Goal: Transaction & Acquisition: Purchase product/service

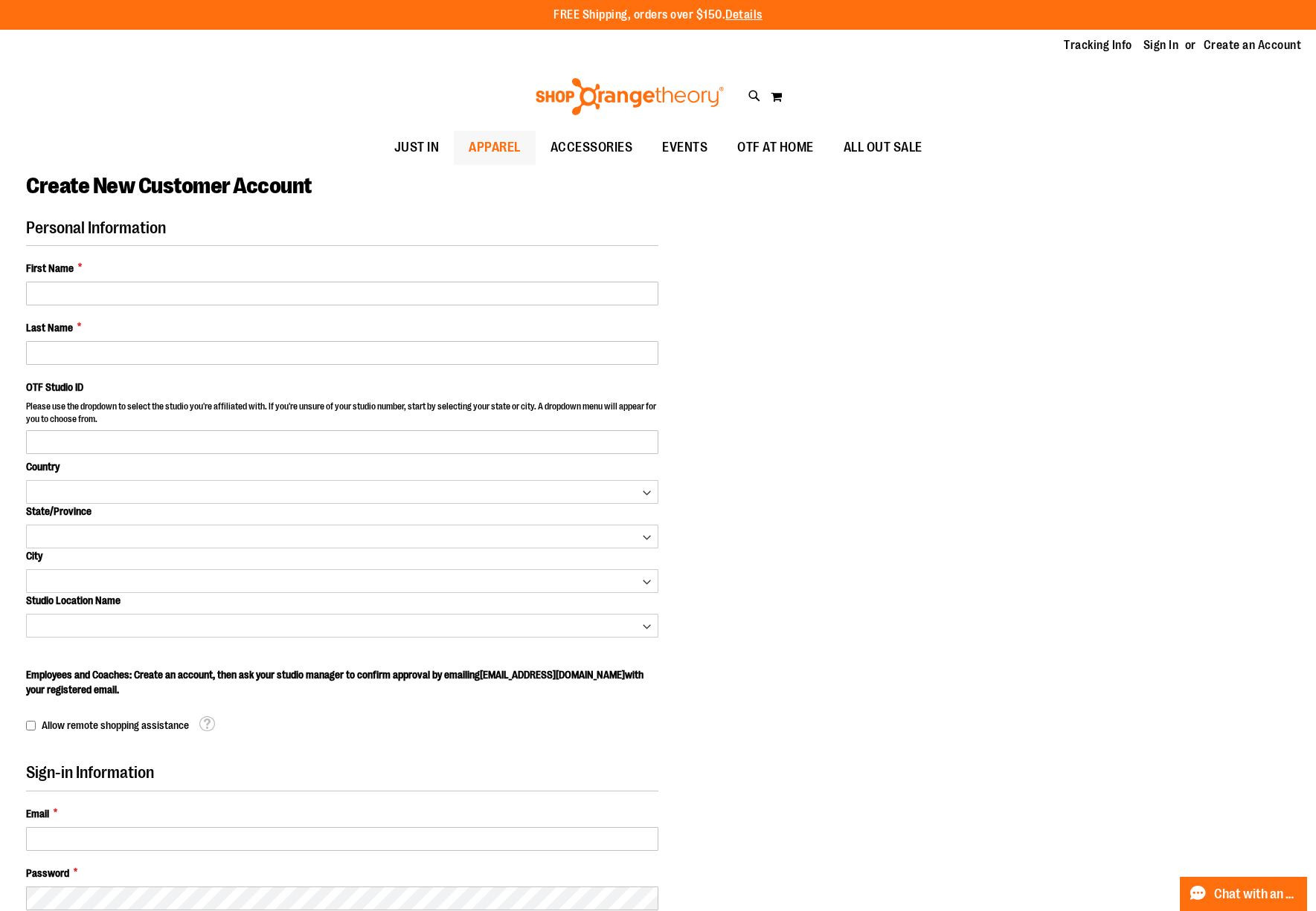
click at [503, 147] on span "APPAREL" at bounding box center [495, 147] width 52 height 33
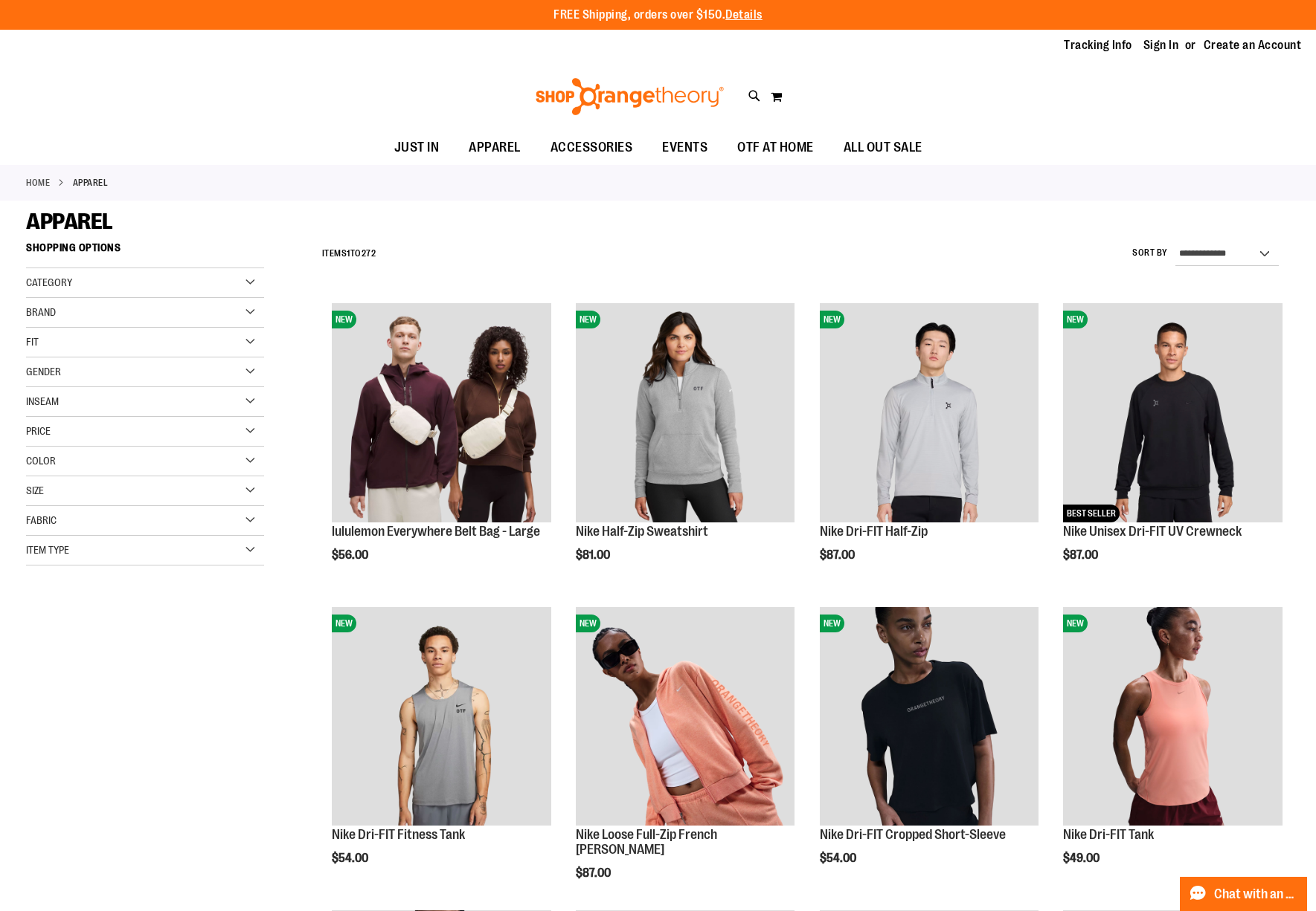
click at [186, 314] on div "Brand" at bounding box center [145, 313] width 238 height 29
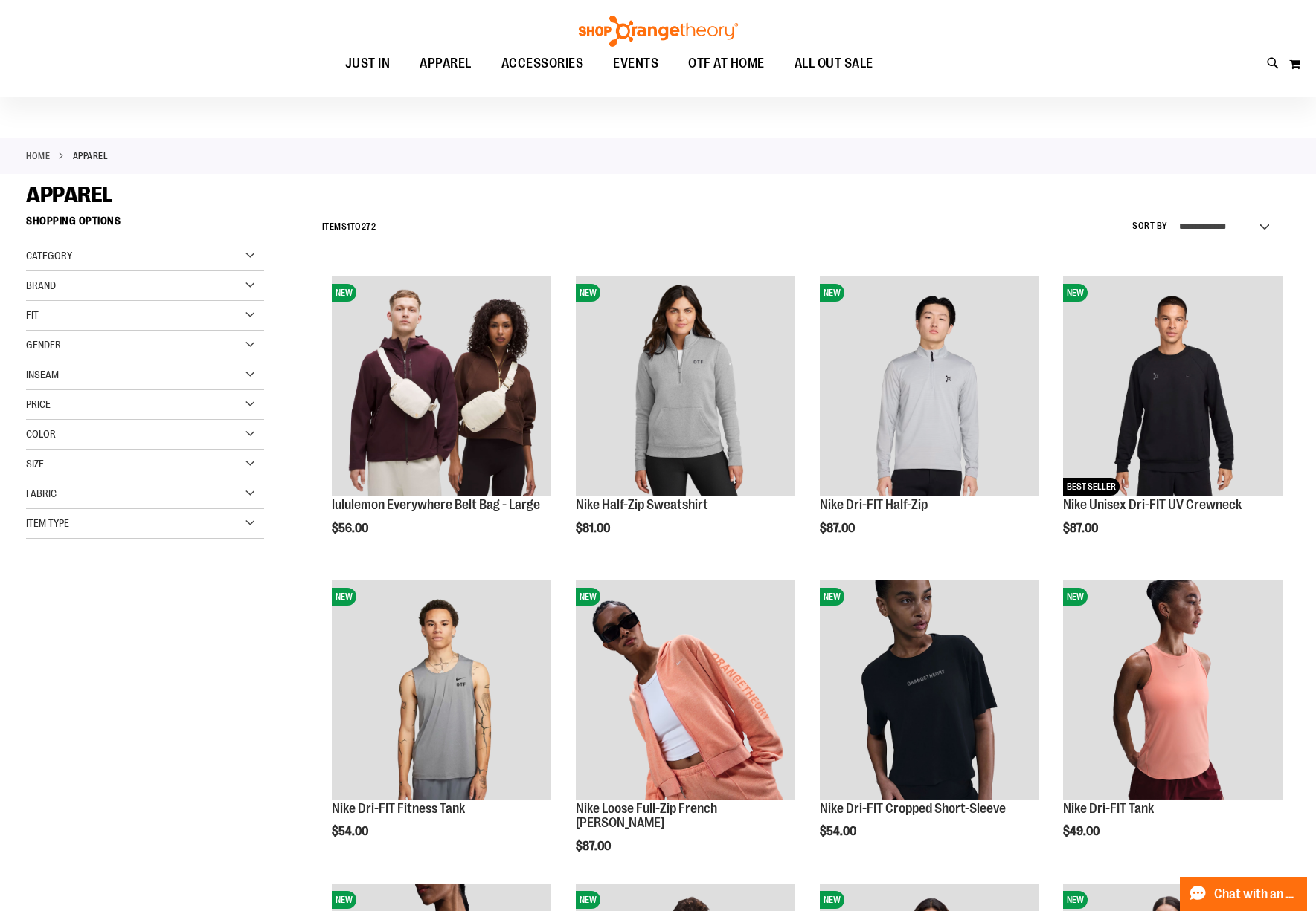
scroll to position [74, 0]
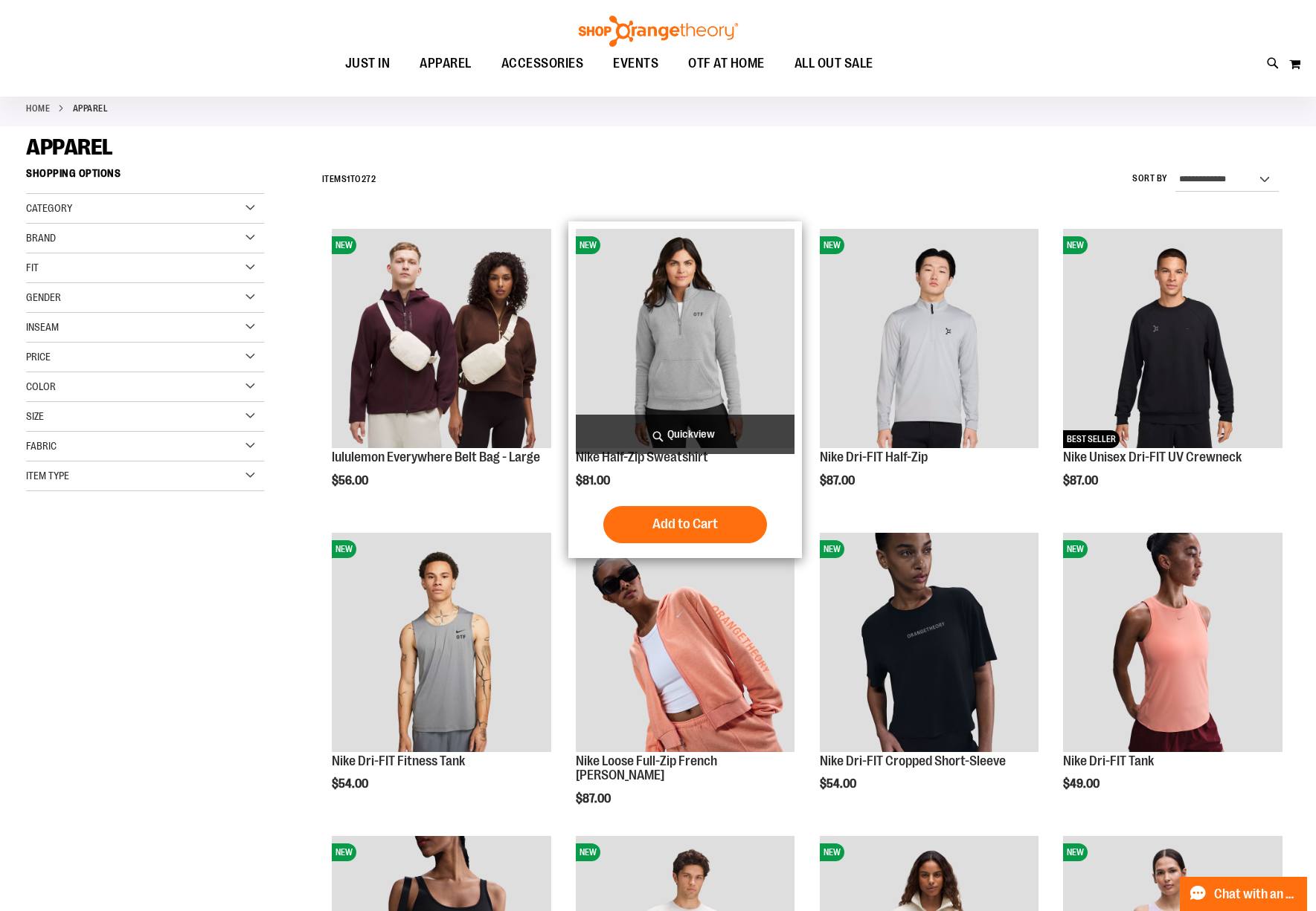
click at [734, 345] on img "product" at bounding box center [685, 338] width 220 height 220
click at [718, 386] on img "product" at bounding box center [685, 338] width 220 height 220
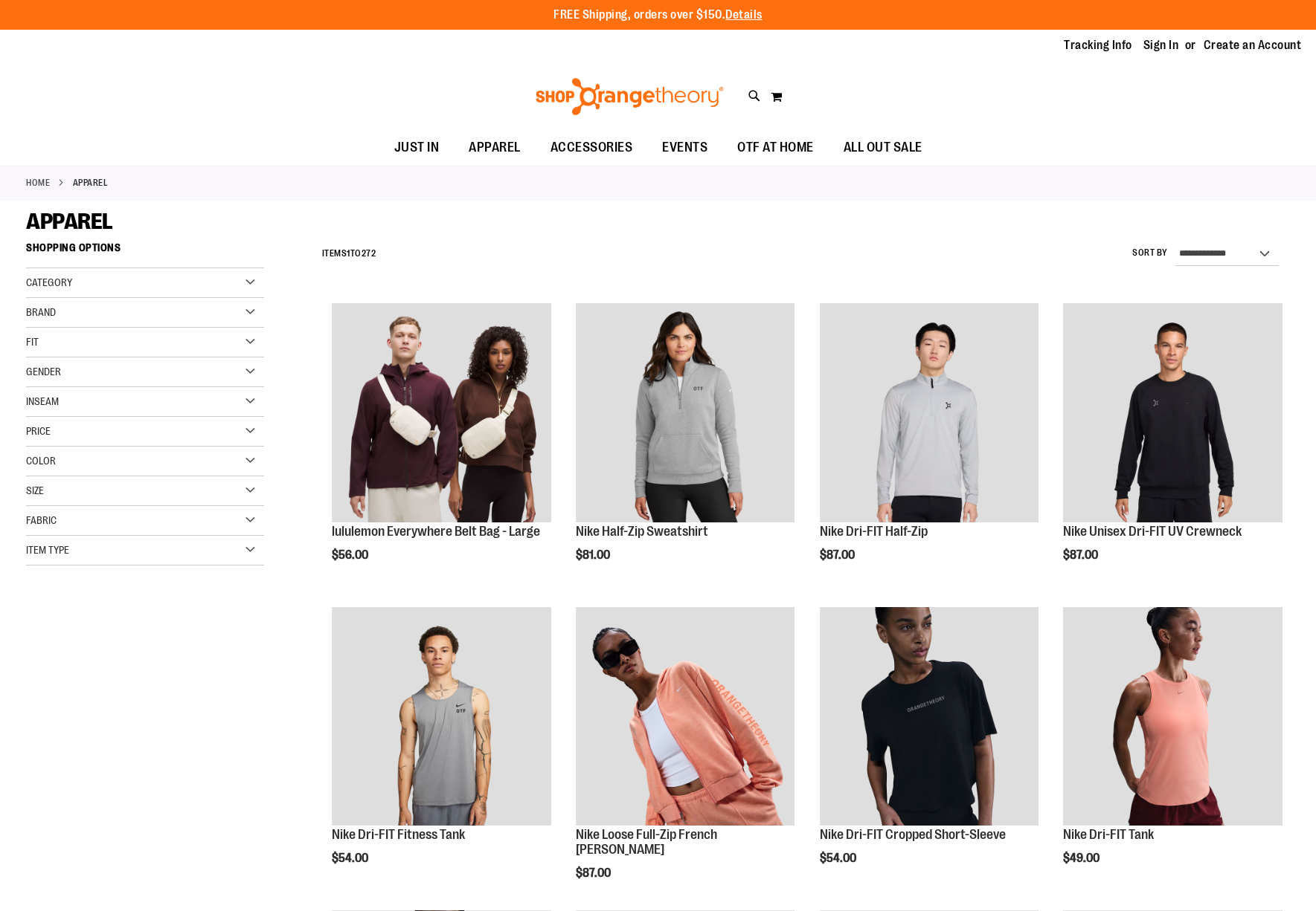
scroll to position [74, 0]
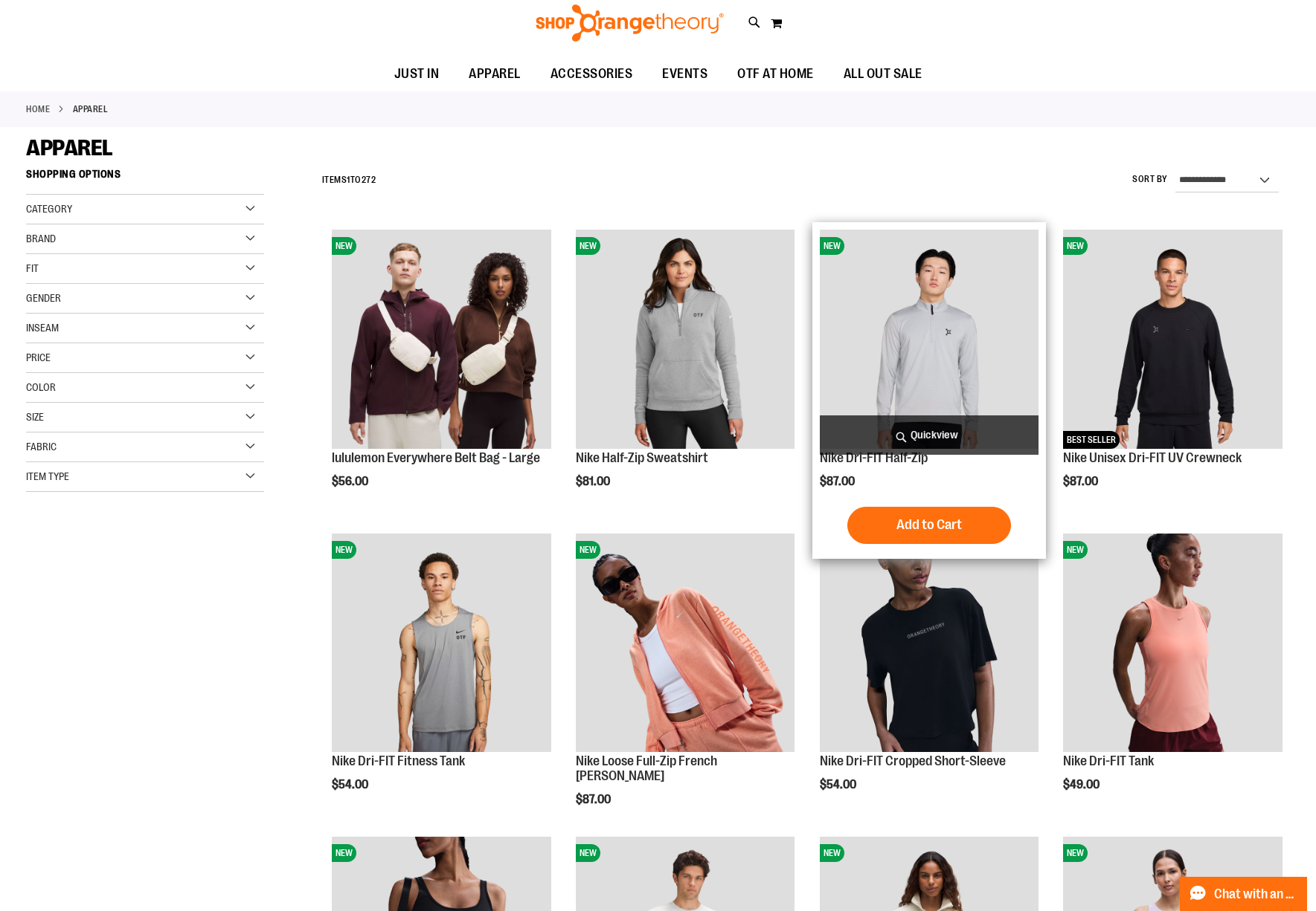
click at [957, 343] on img "product" at bounding box center [929, 339] width 220 height 220
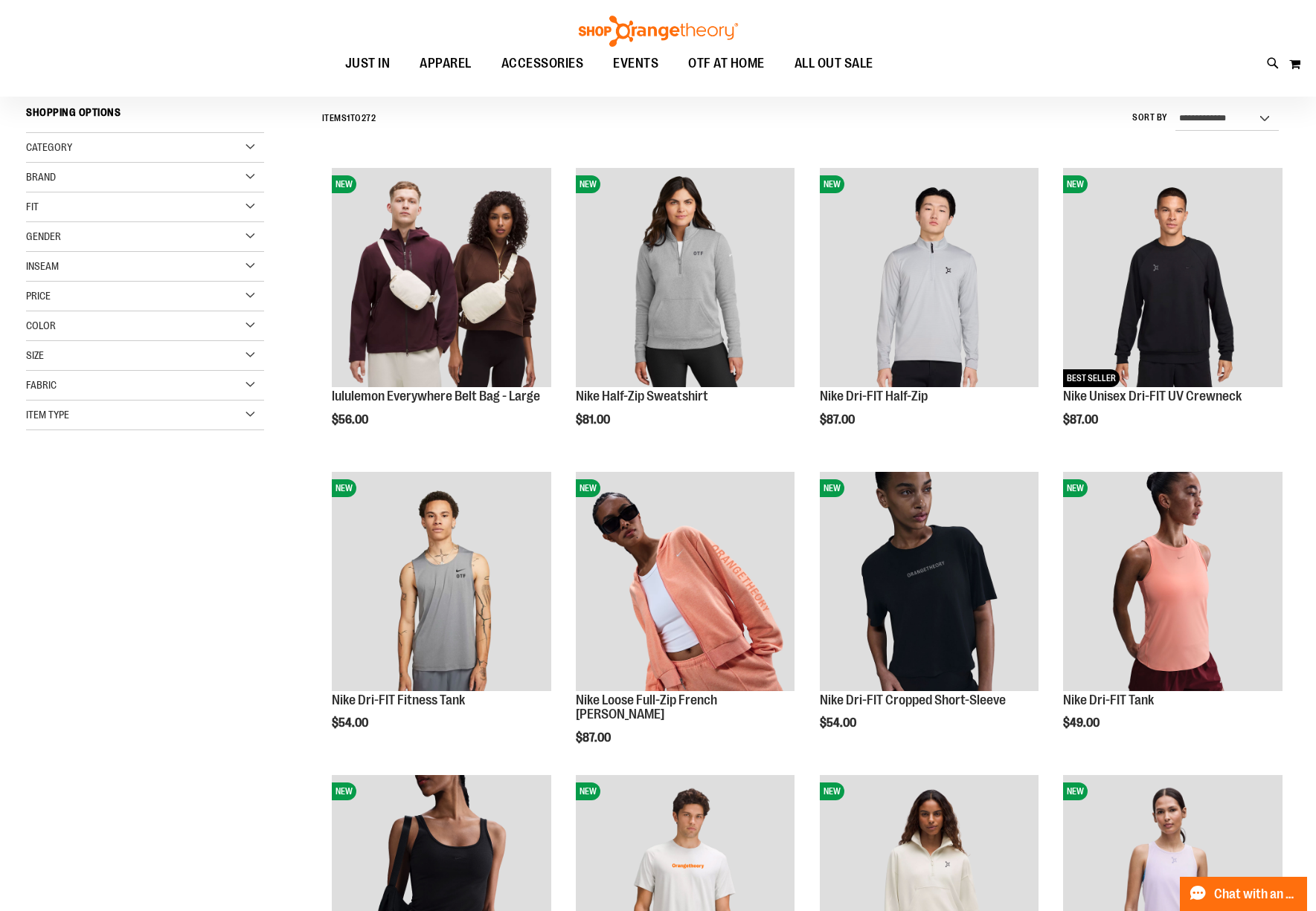
scroll to position [148, 0]
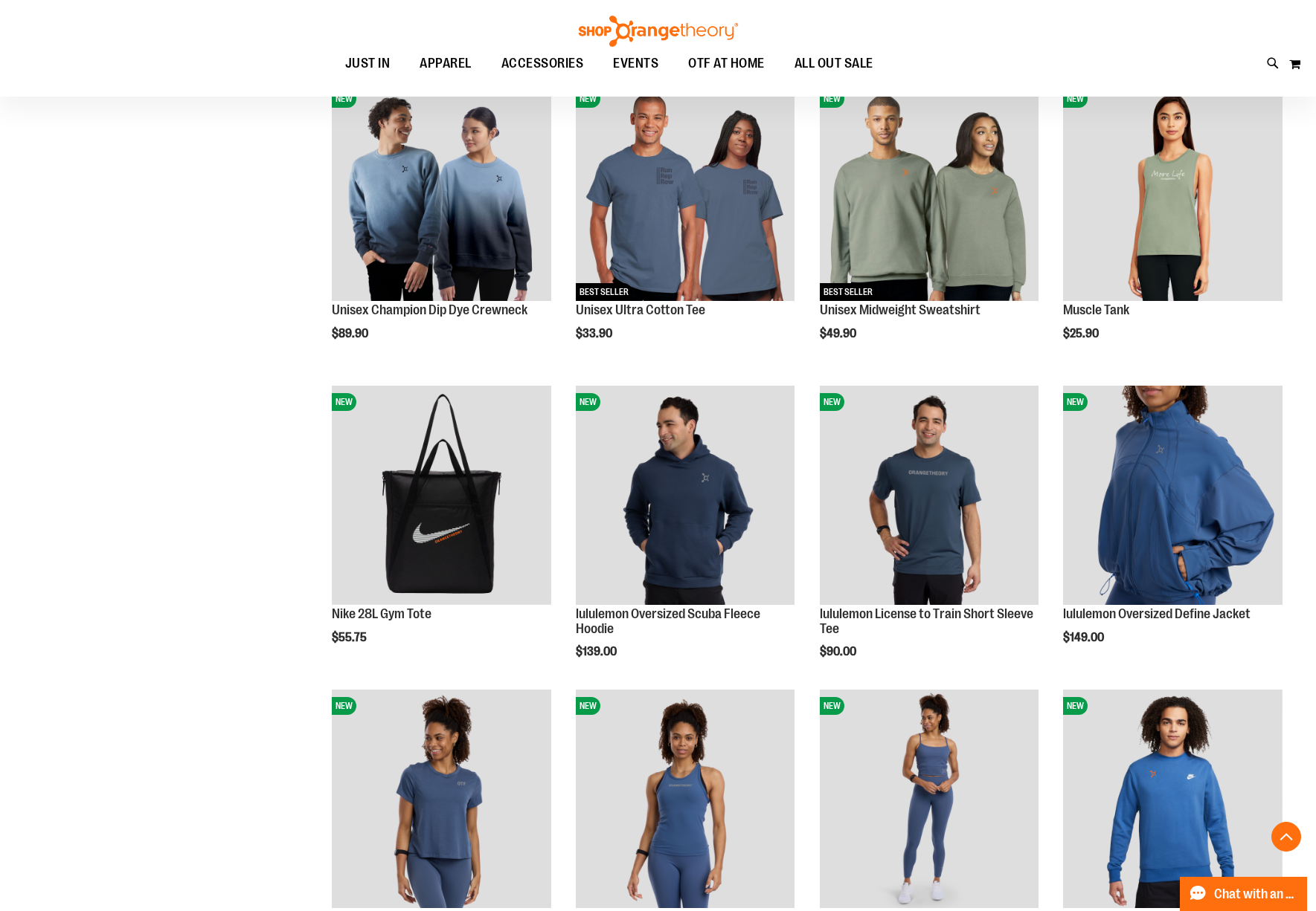
scroll to position [1189, 0]
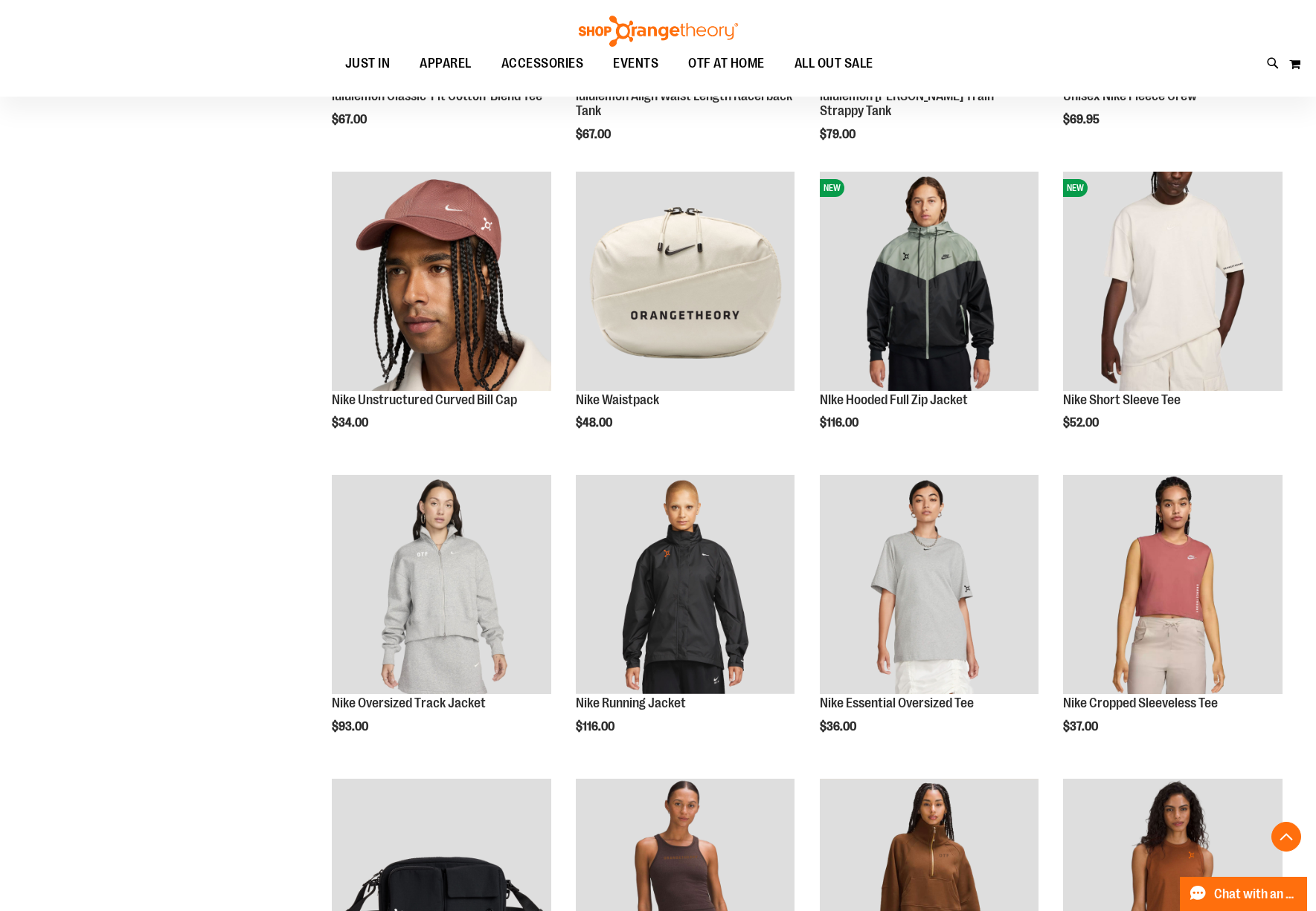
scroll to position [2304, 0]
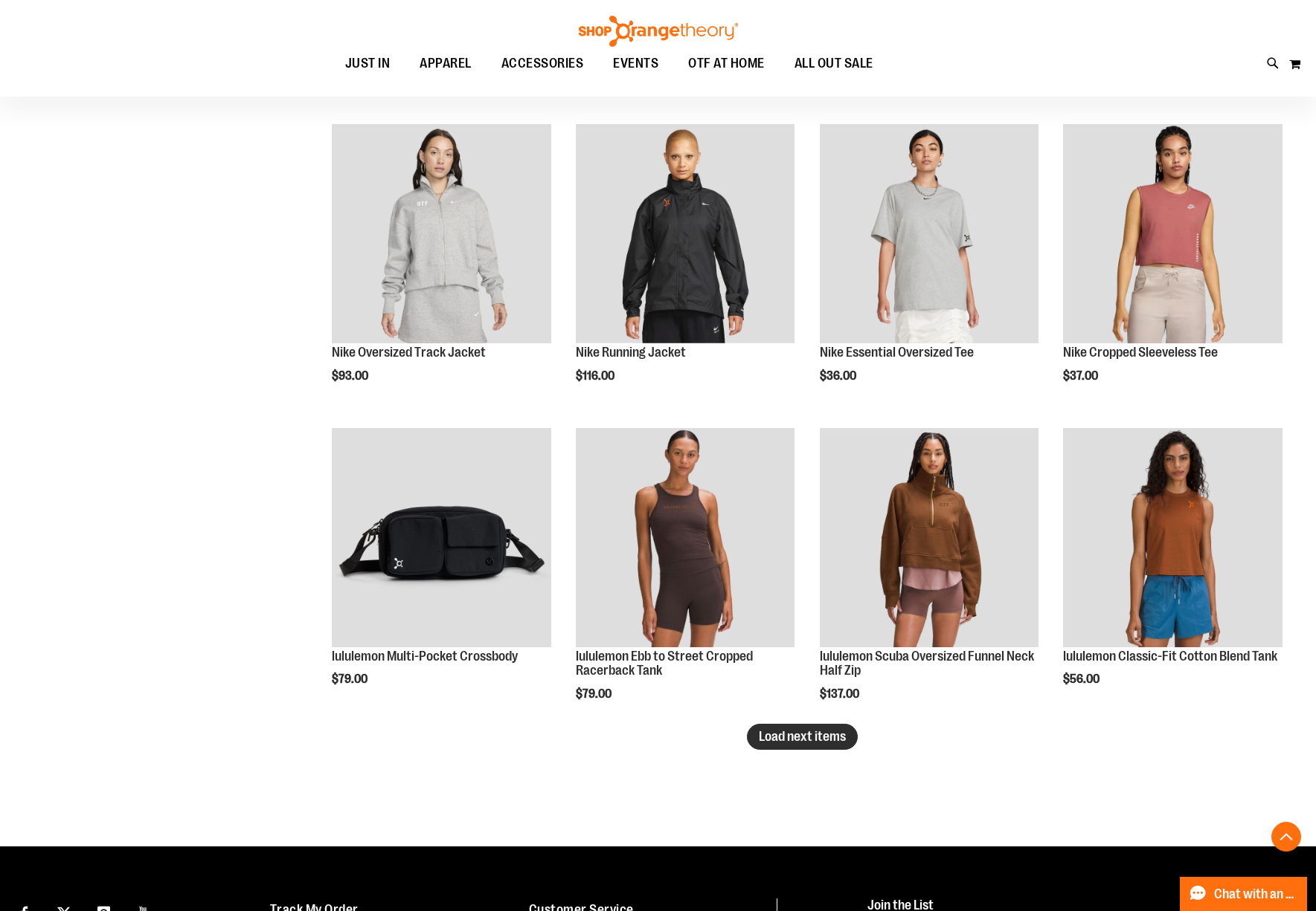
click at [846, 738] on button "Load next items" at bounding box center [802, 737] width 111 height 26
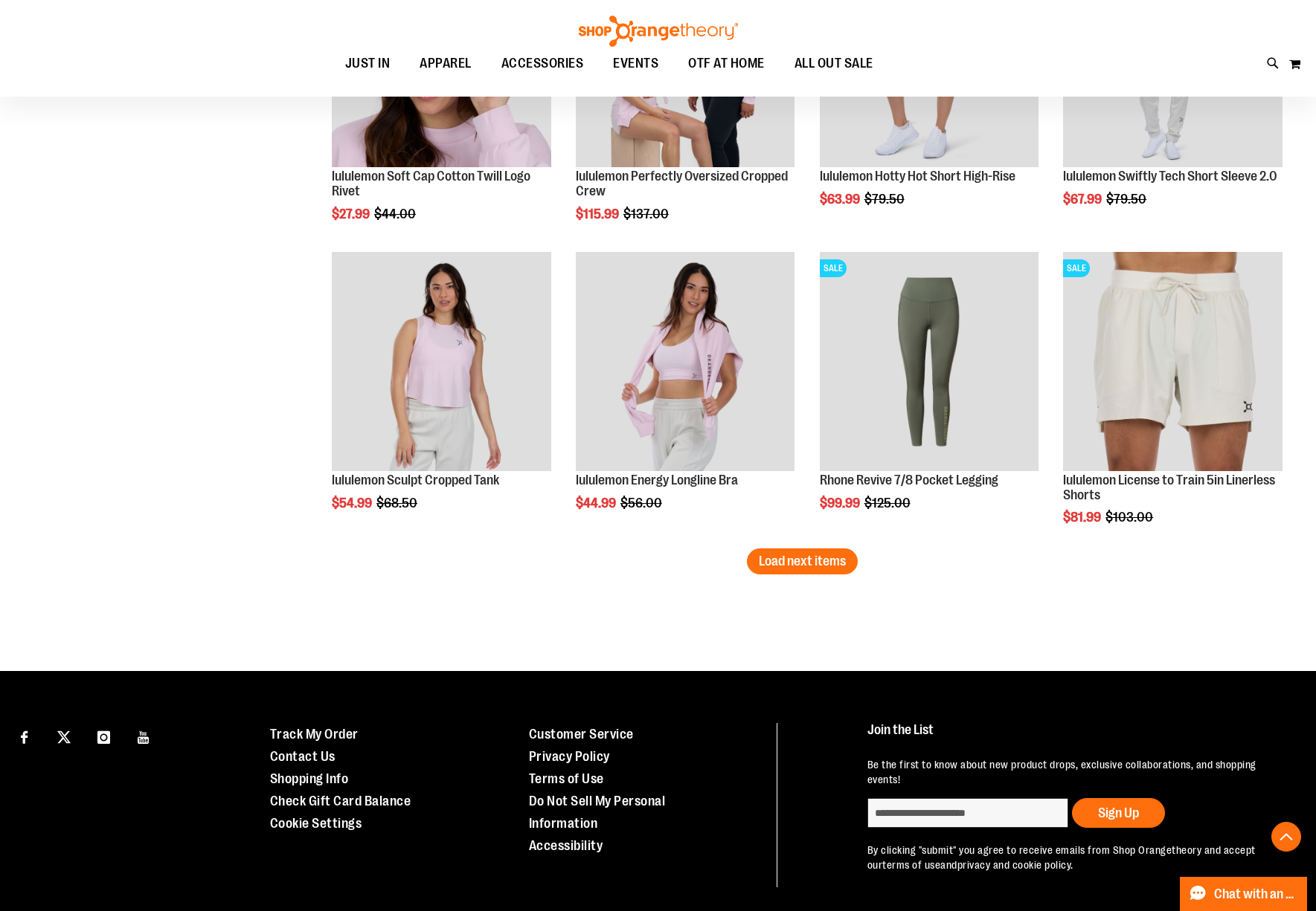
scroll to position [3419, 0]
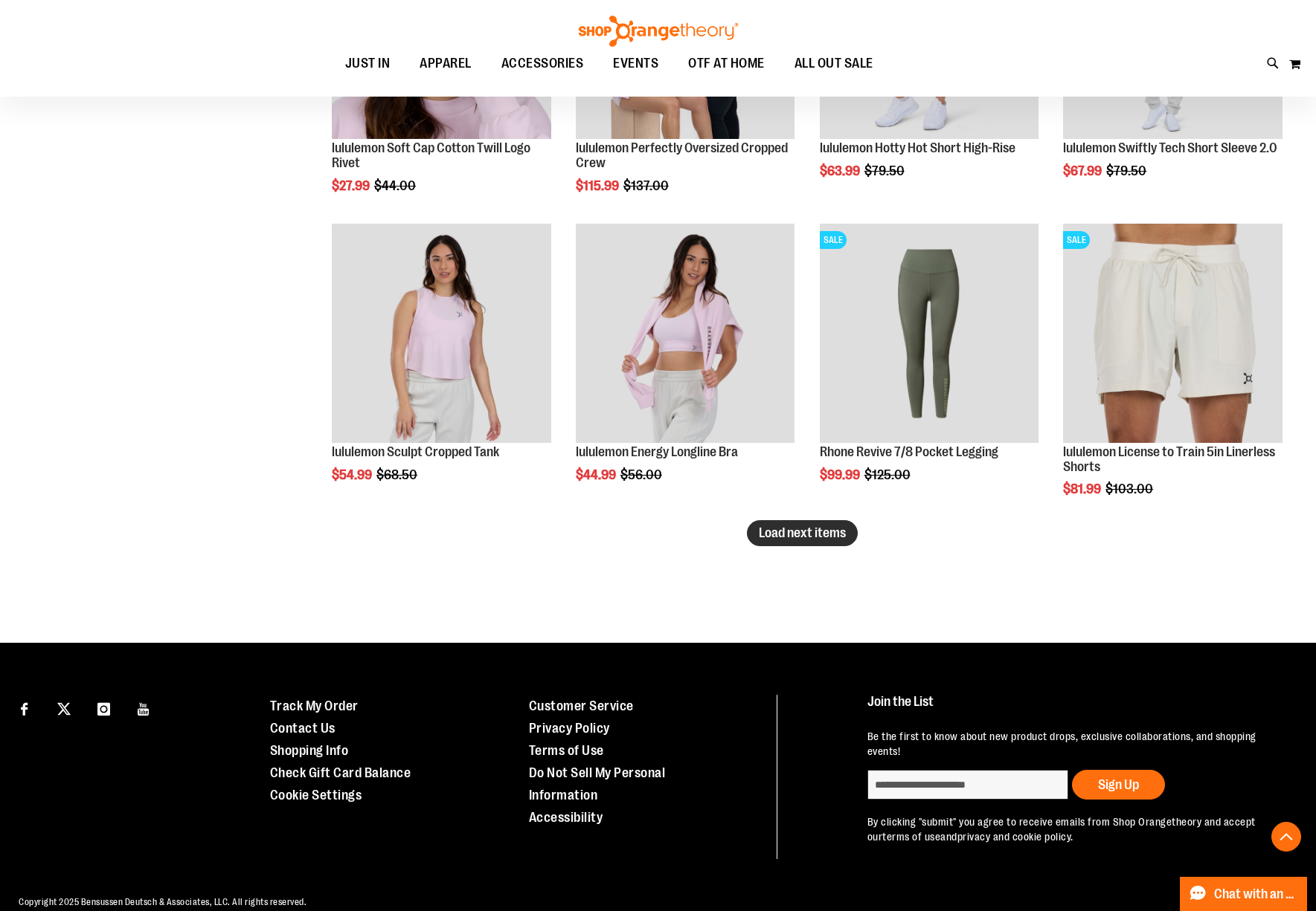
click at [841, 535] on span "Load next items" at bounding box center [802, 532] width 87 height 15
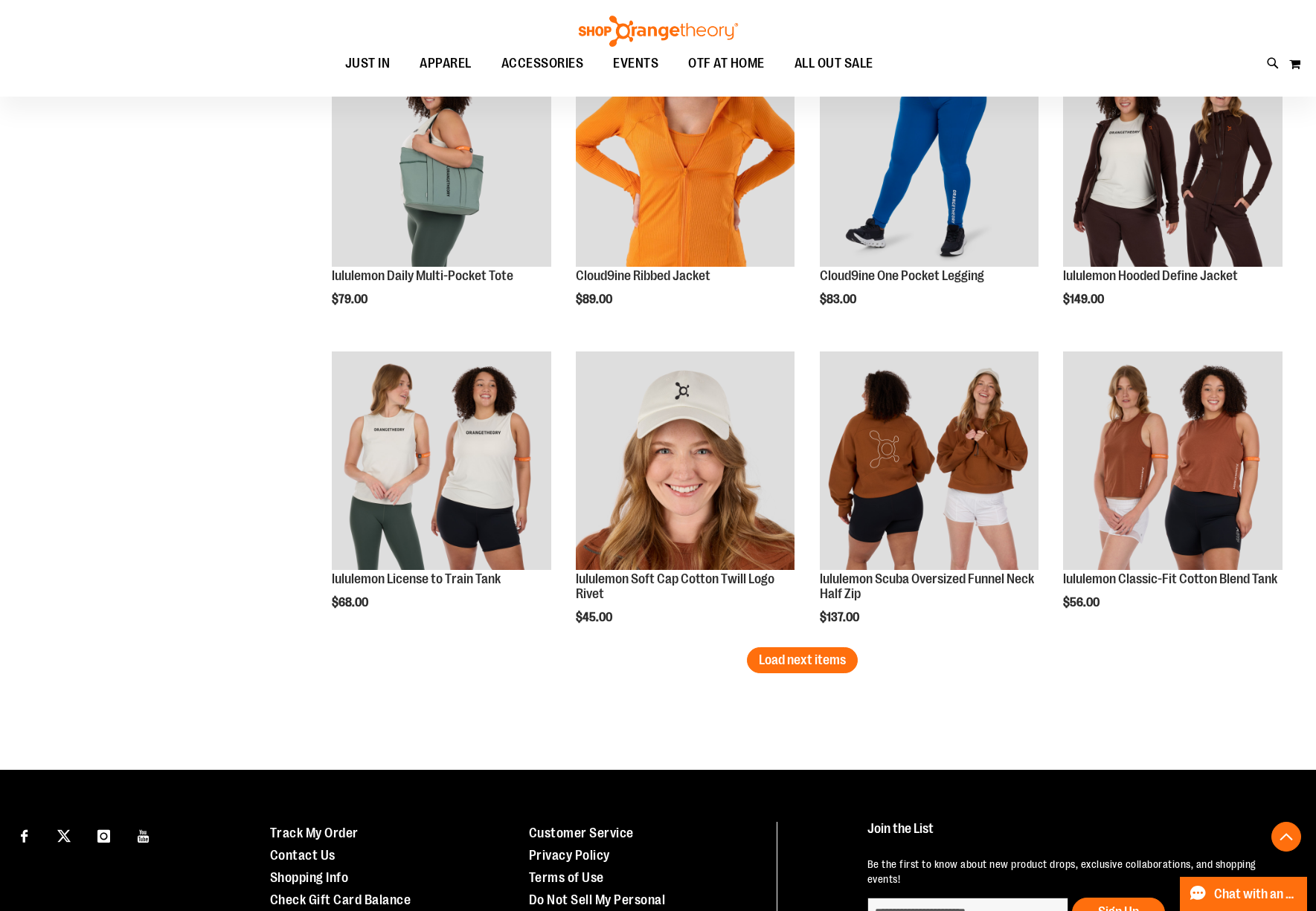
scroll to position [4236, 0]
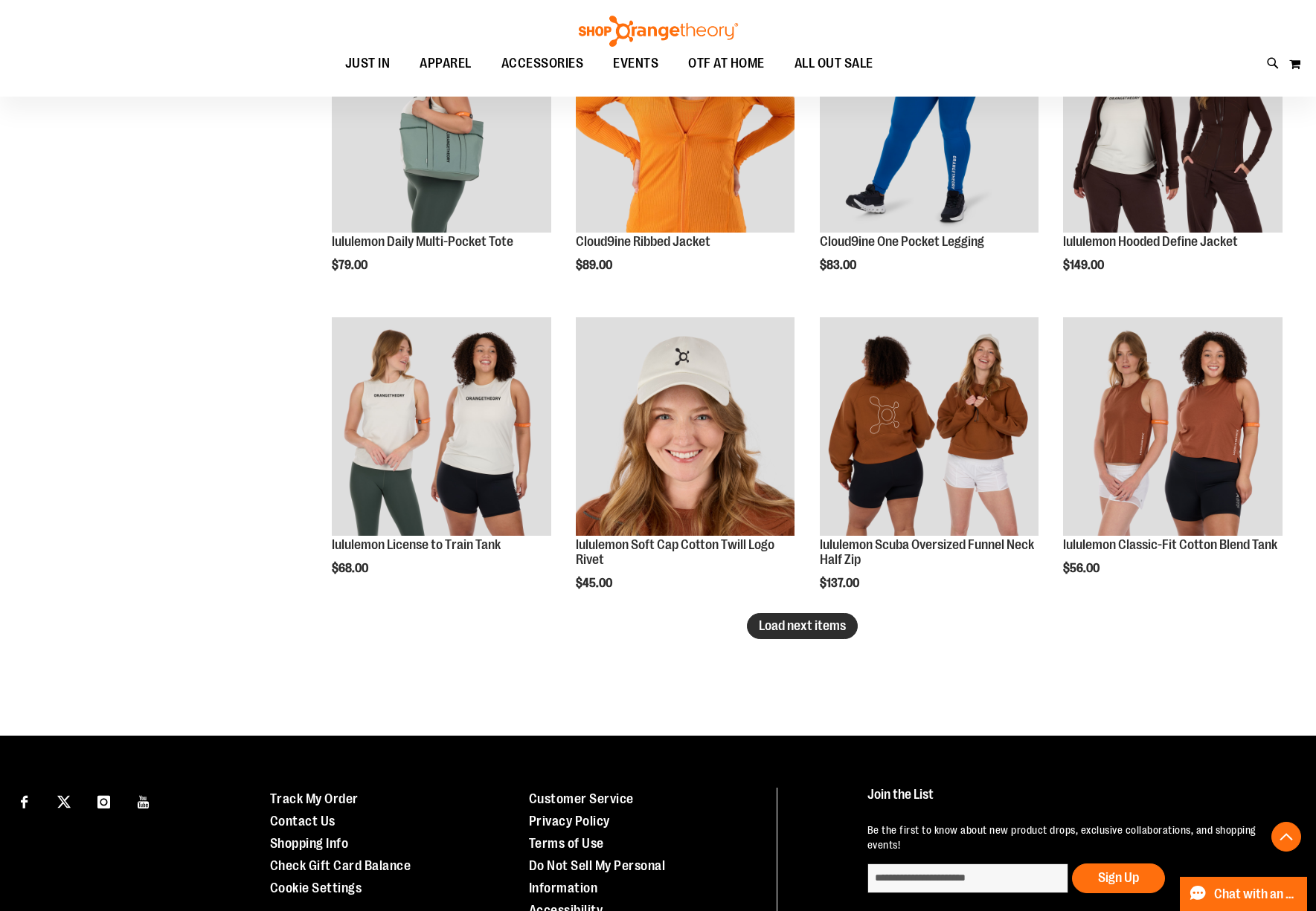
click at [769, 630] on span "Load next items" at bounding box center [802, 625] width 87 height 15
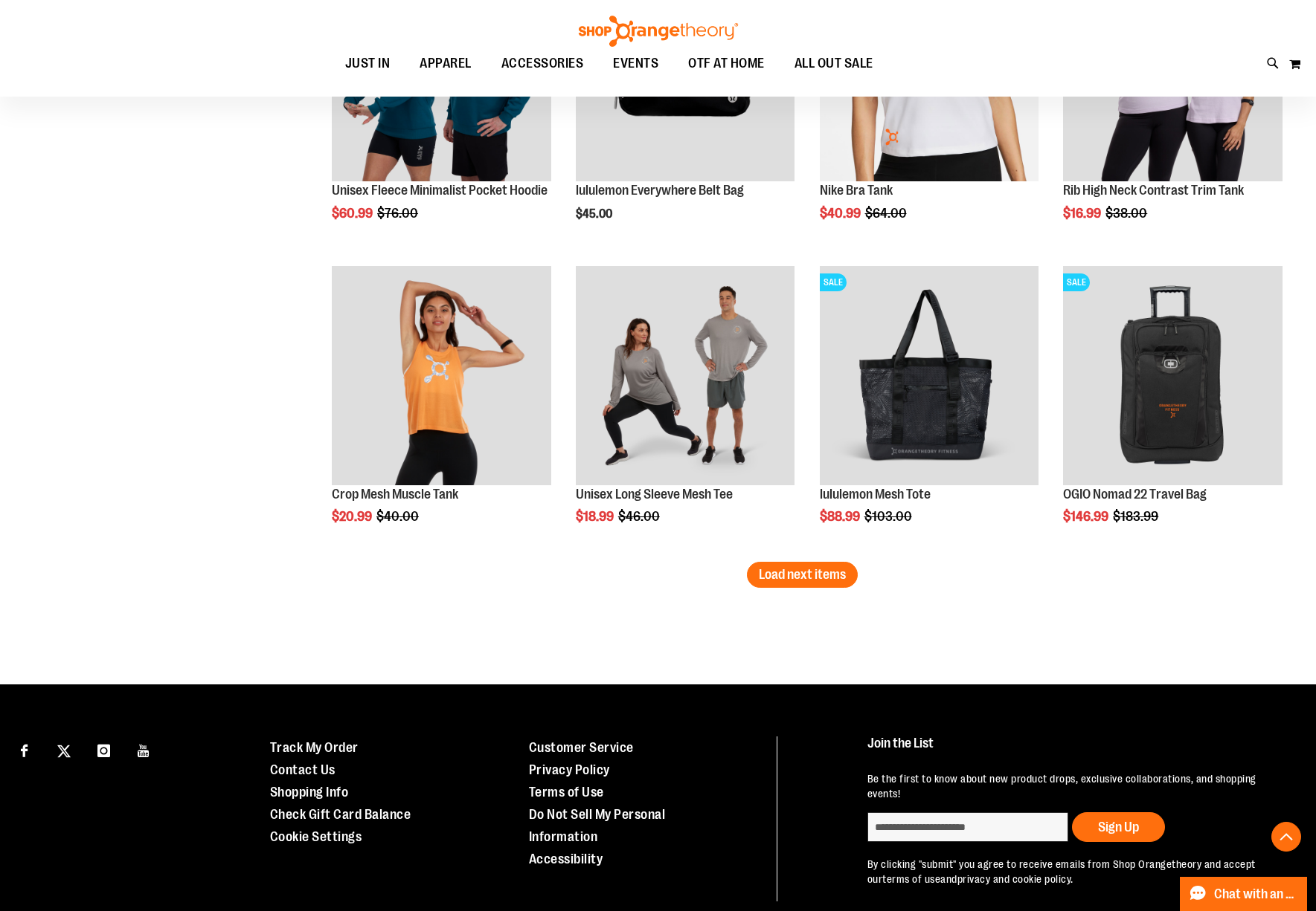
scroll to position [5263, 0]
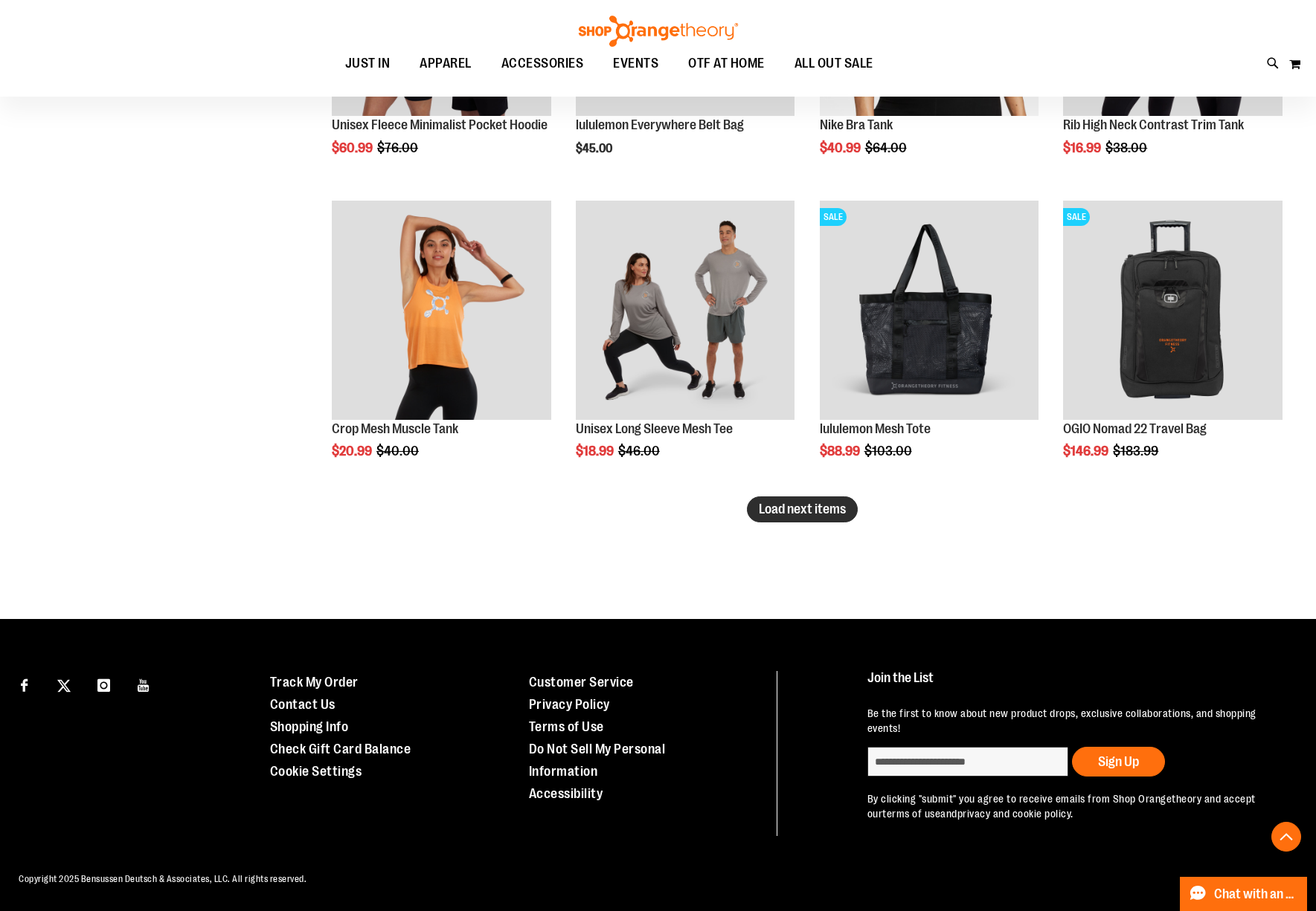
click at [824, 517] on span "Load next items" at bounding box center [802, 509] width 87 height 15
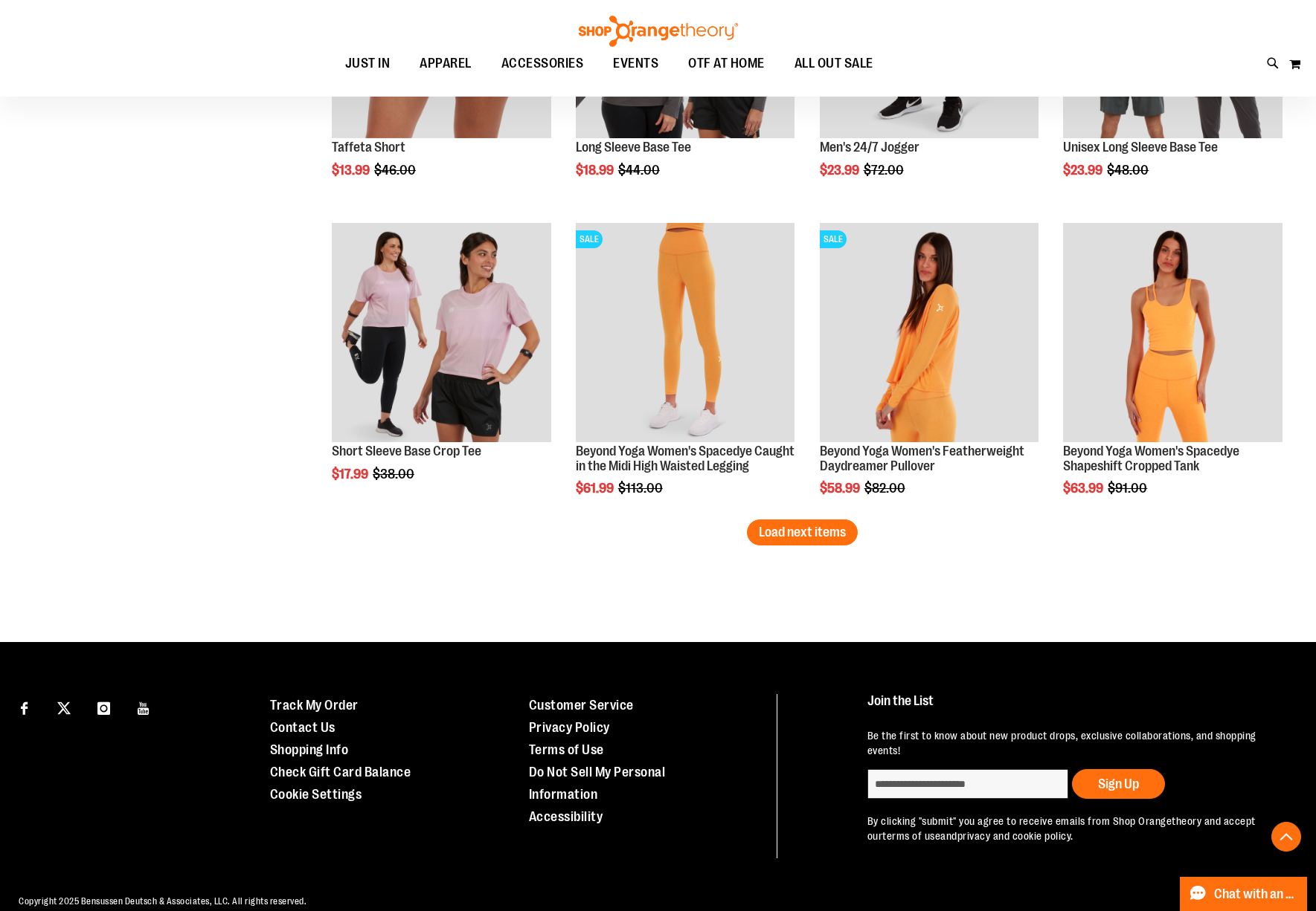
scroll to position [6175, 0]
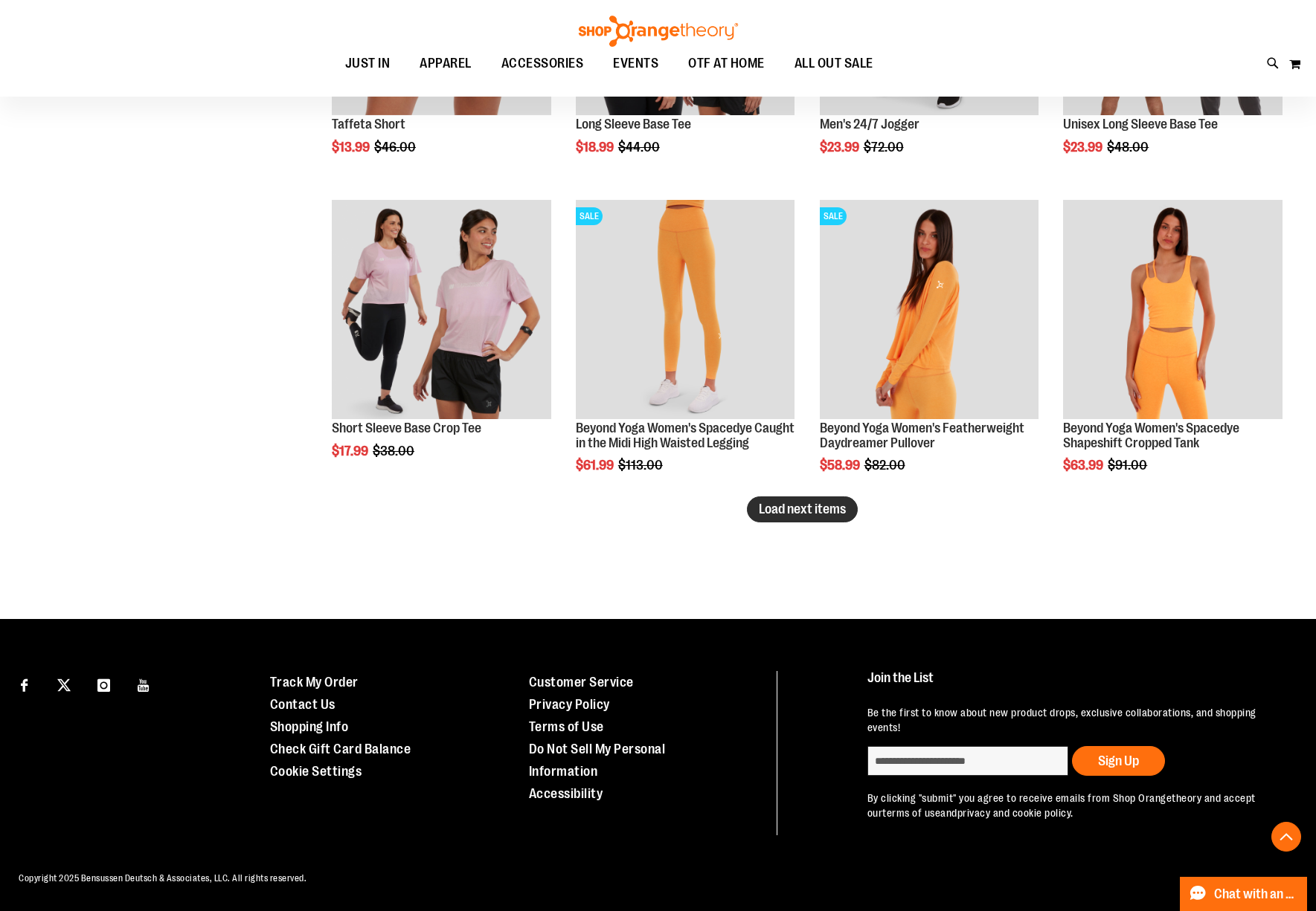
click at [811, 507] on span "Load next items" at bounding box center [802, 509] width 87 height 15
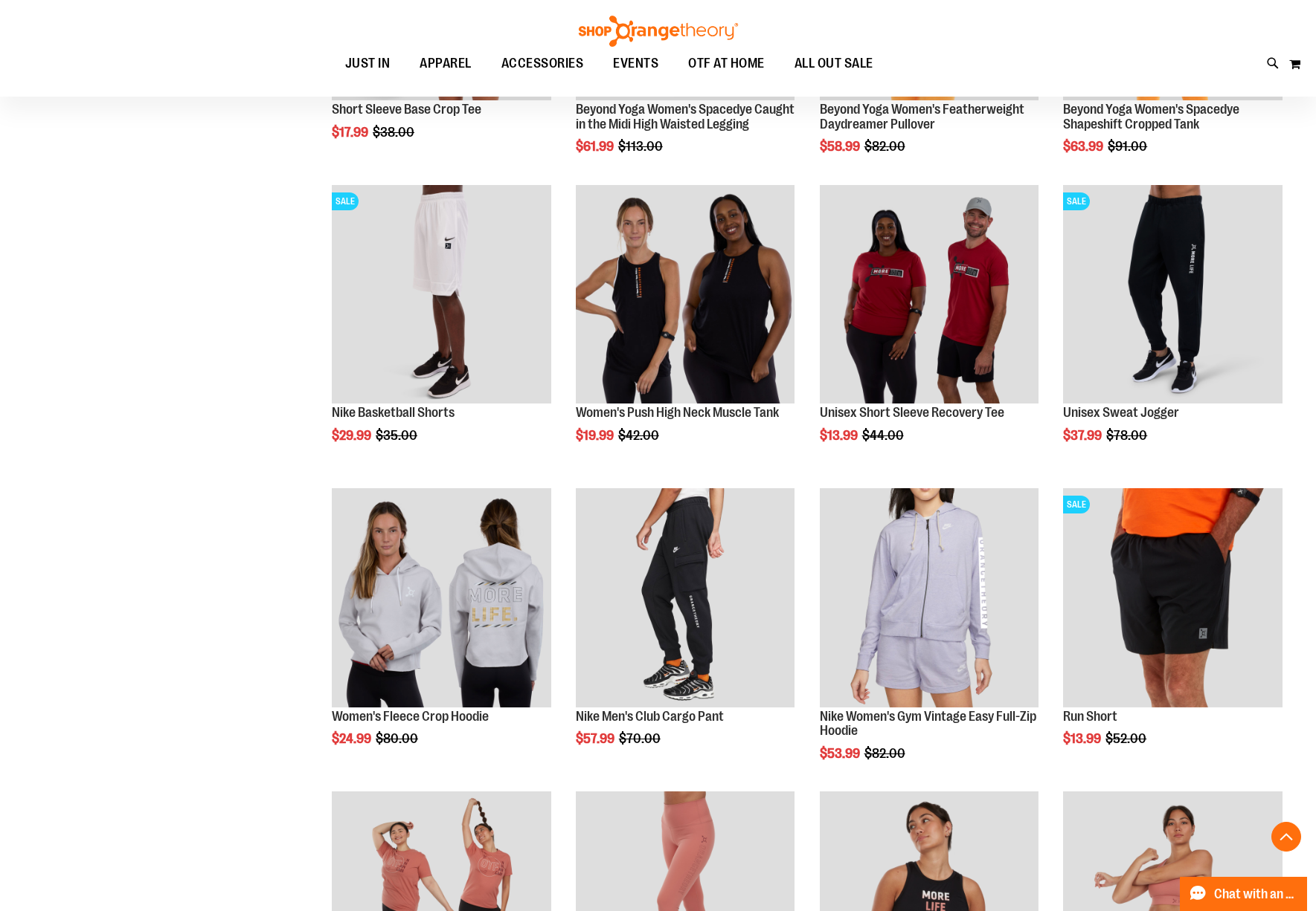
scroll to position [6919, 0]
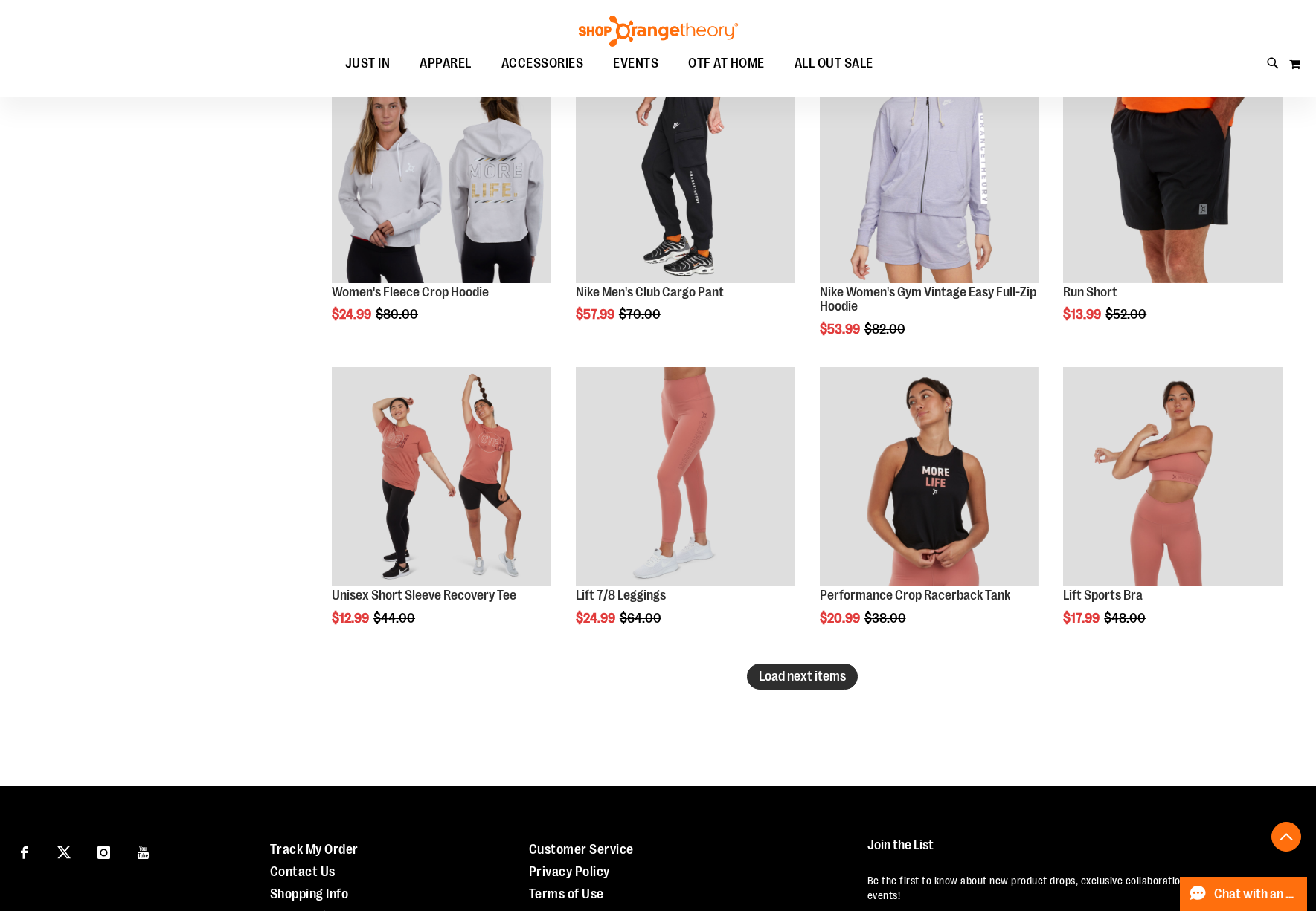
click at [819, 681] on span "Load next items" at bounding box center [802, 676] width 87 height 15
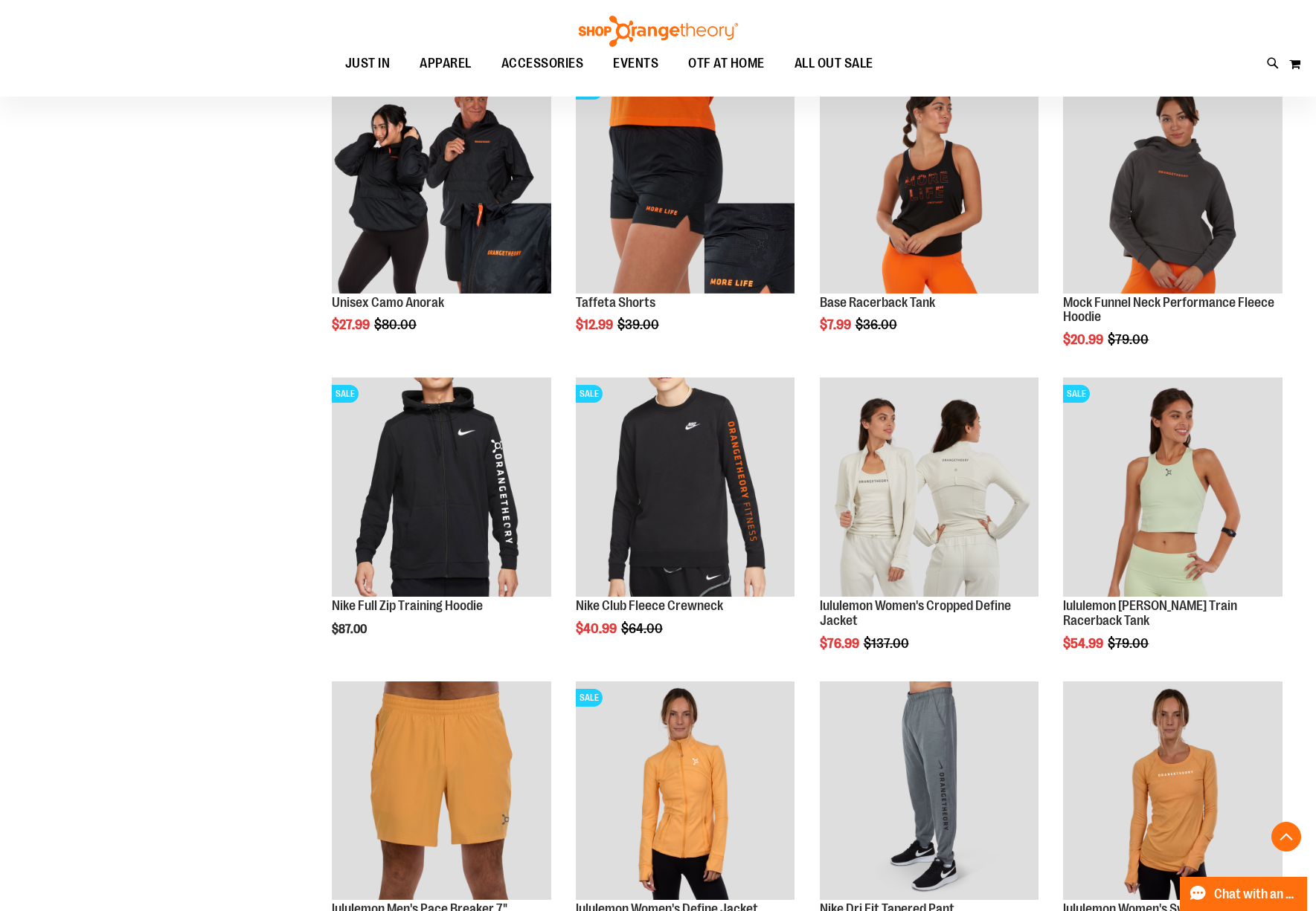
scroll to position [7959, 0]
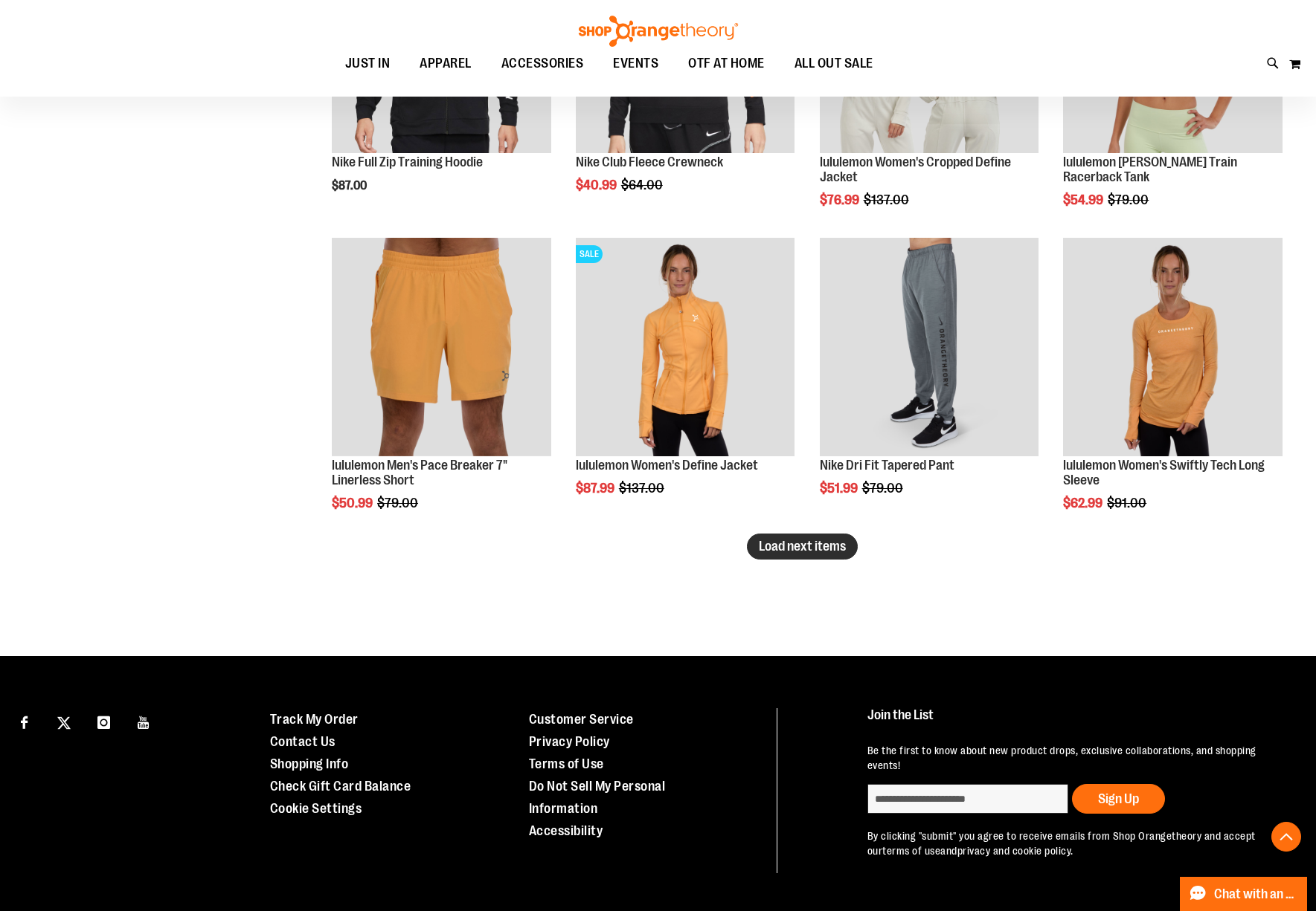
click at [807, 541] on span "Load next items" at bounding box center [802, 546] width 87 height 15
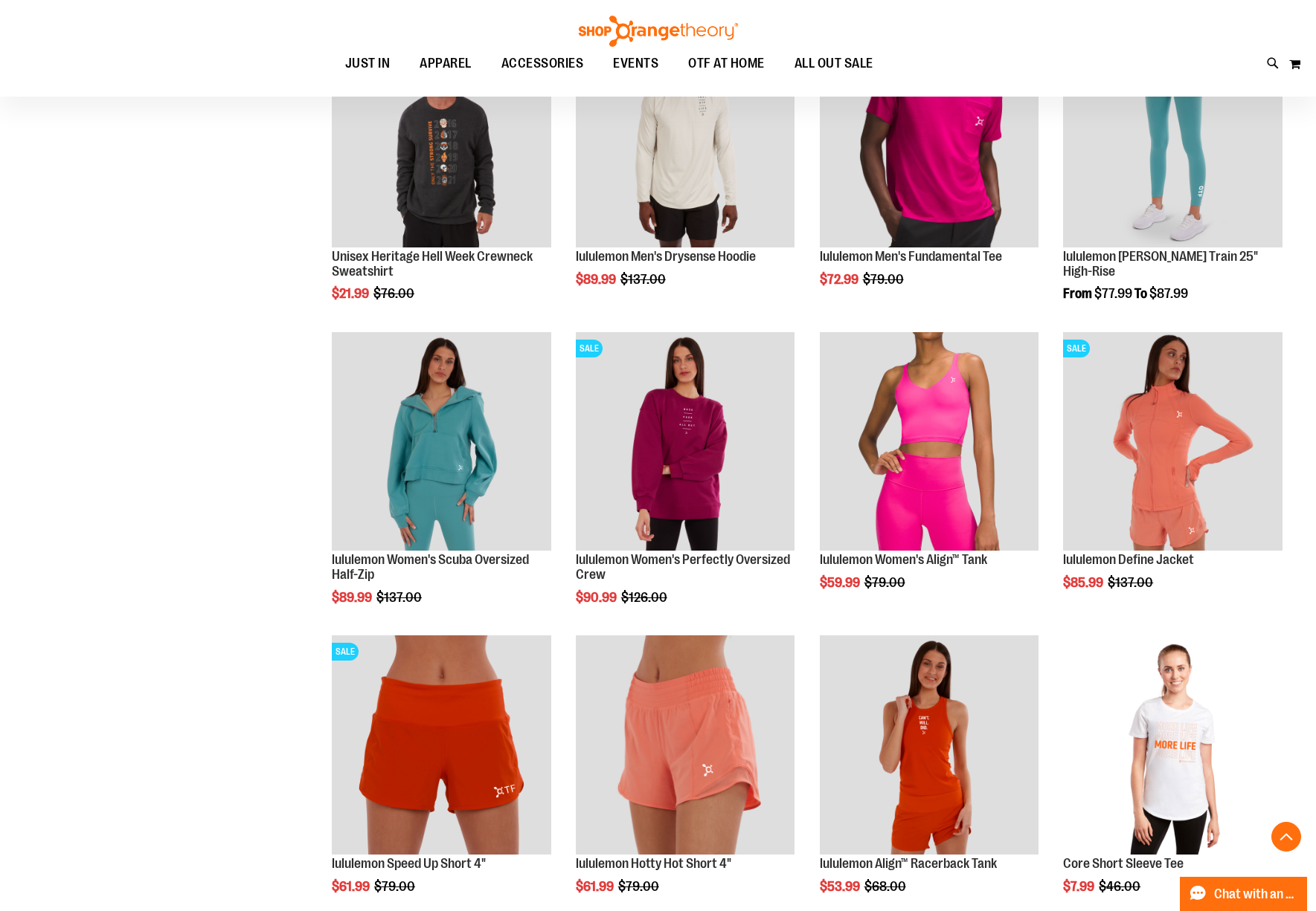
scroll to position [8851, 0]
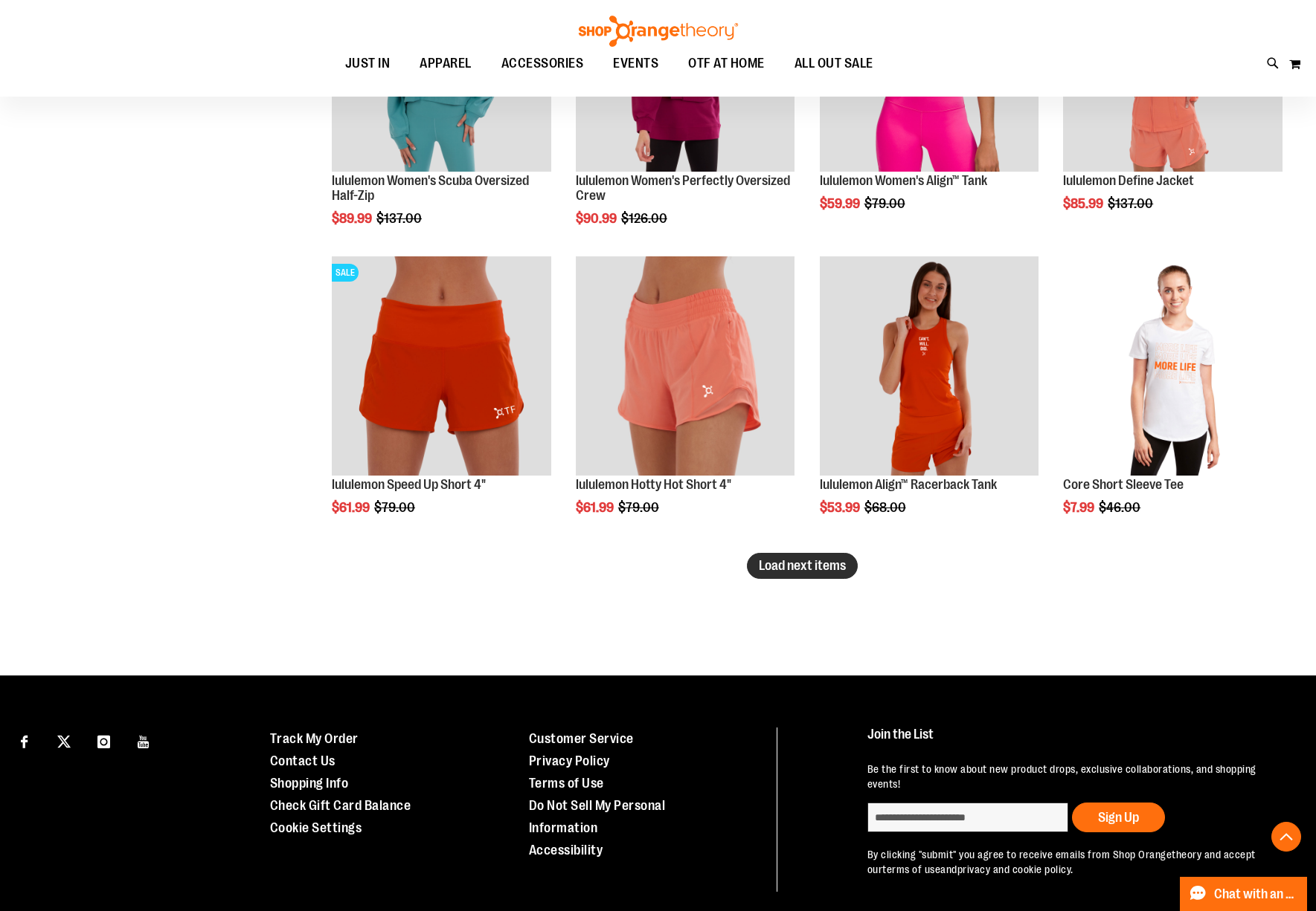
click at [796, 560] on span "Load next items" at bounding box center [802, 565] width 87 height 15
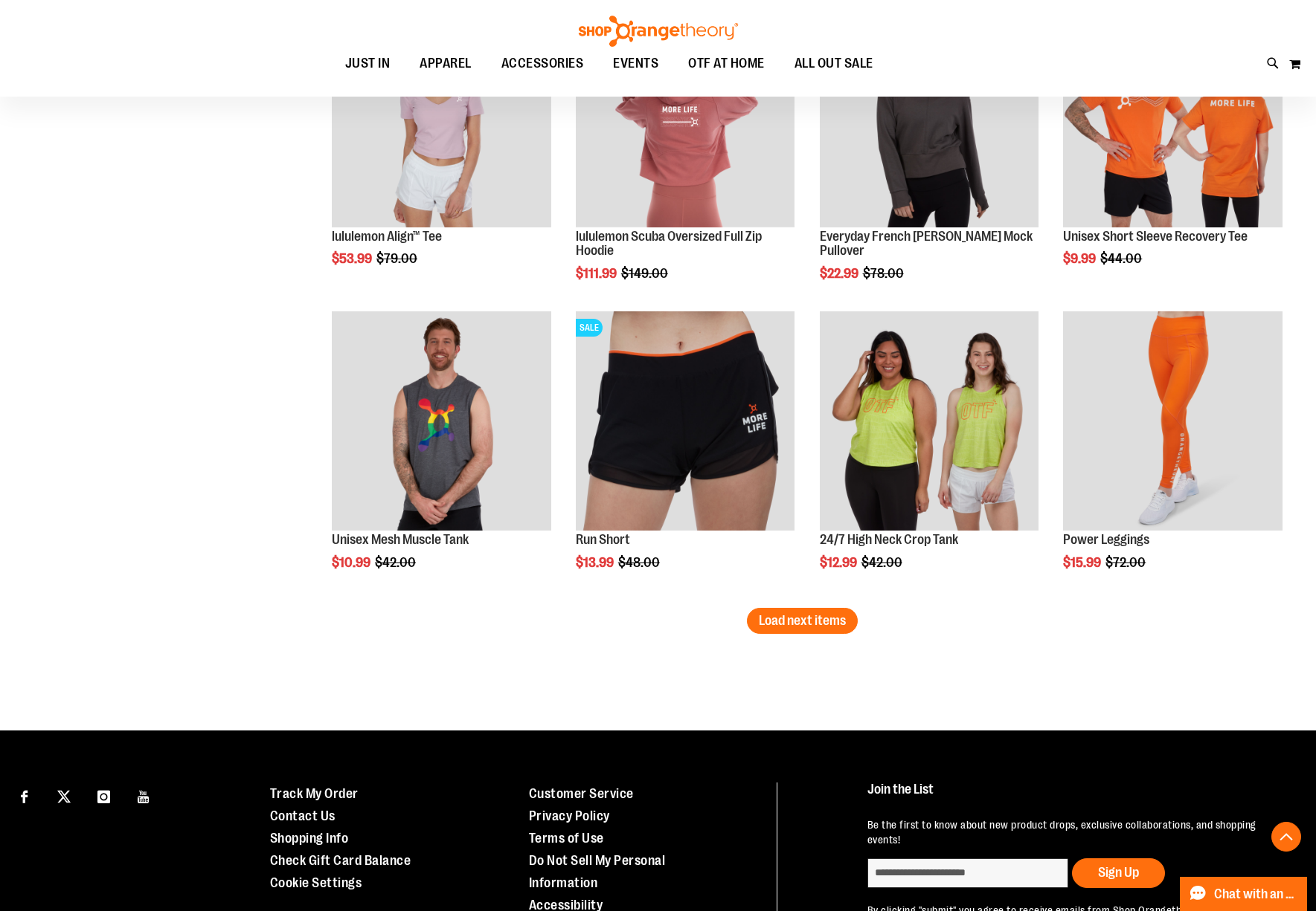
scroll to position [9743, 0]
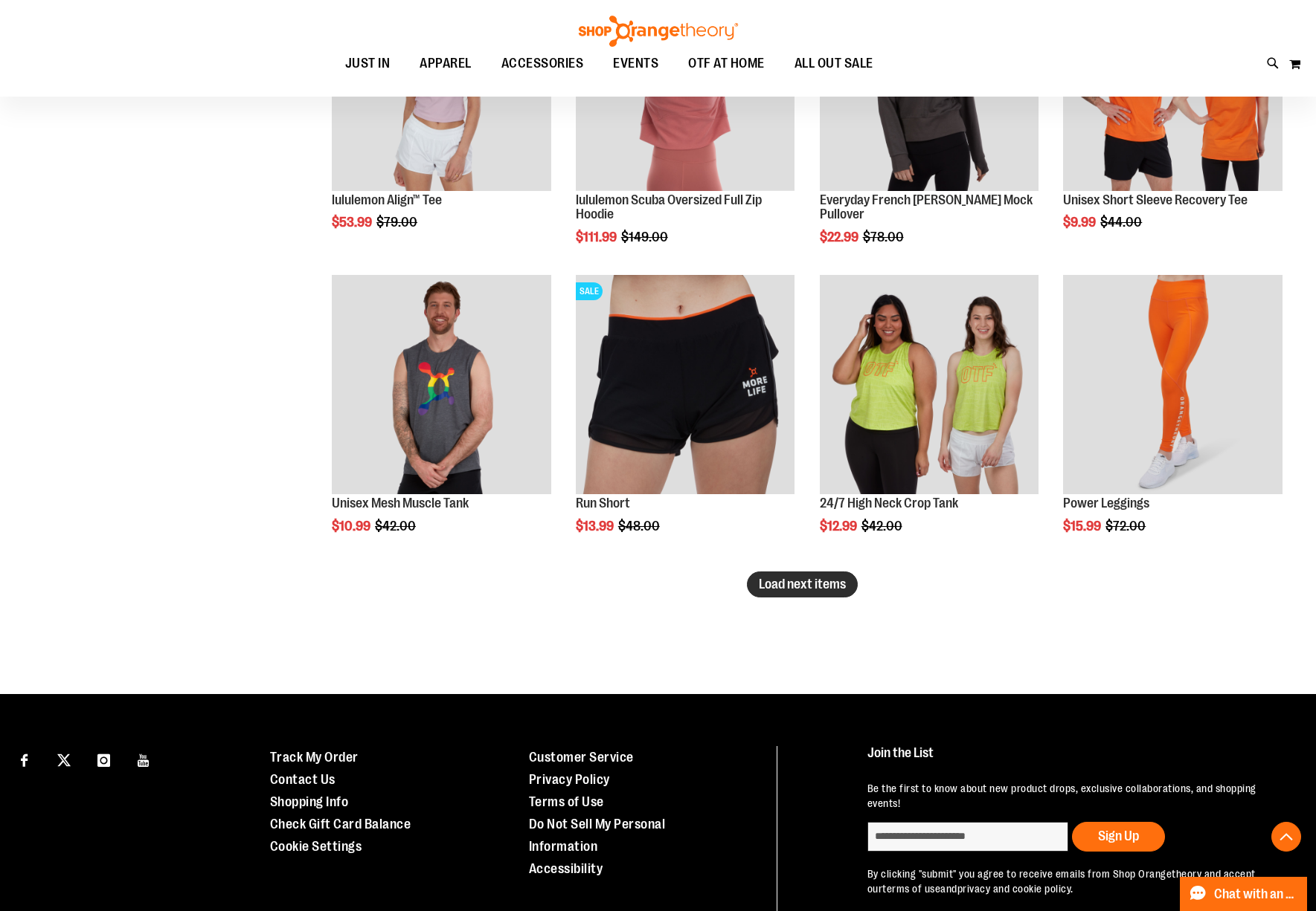
click at [804, 583] on span "Load next items" at bounding box center [802, 584] width 87 height 15
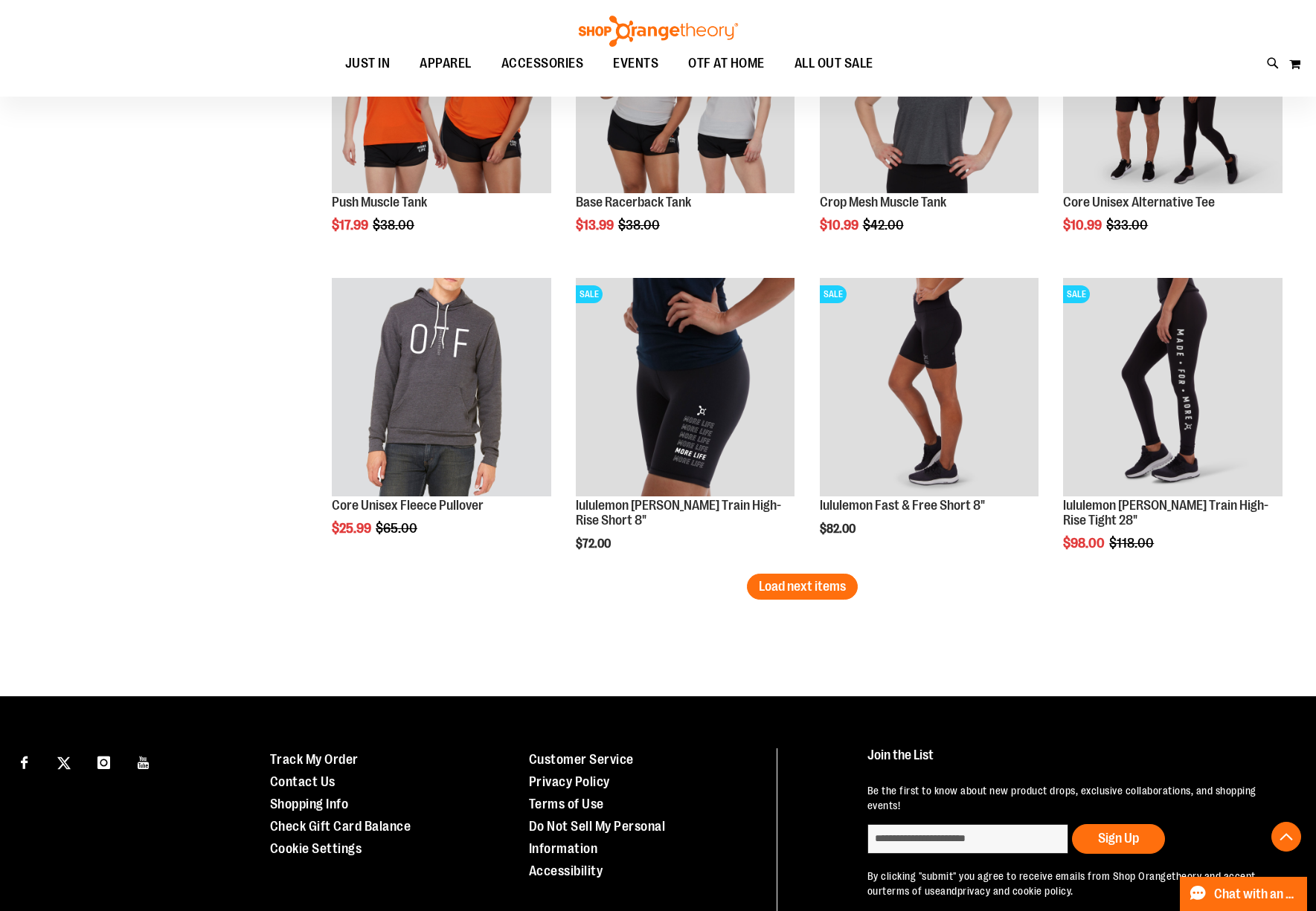
scroll to position [10709, 0]
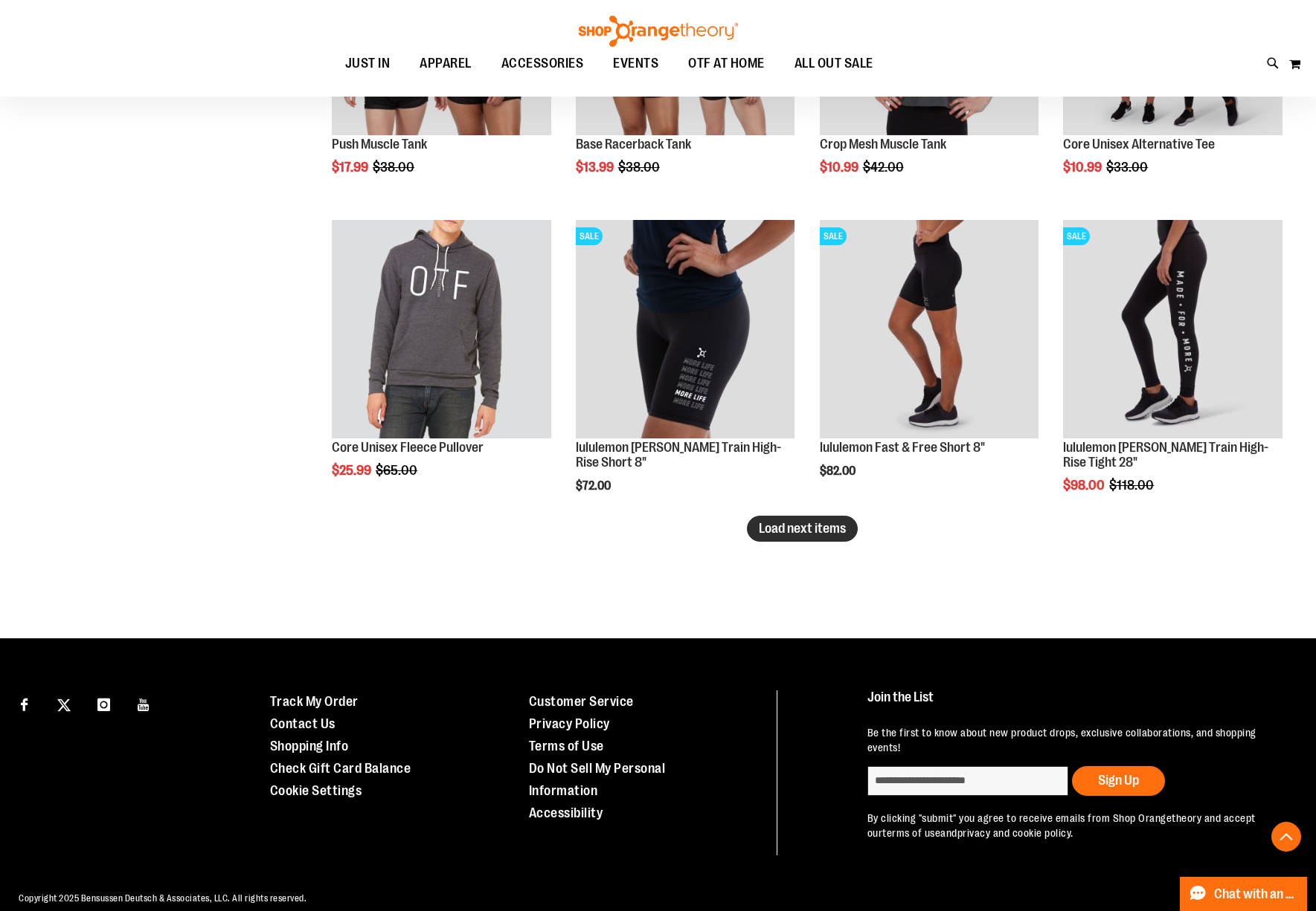
click at [820, 542] on button "Load next items" at bounding box center [802, 529] width 111 height 26
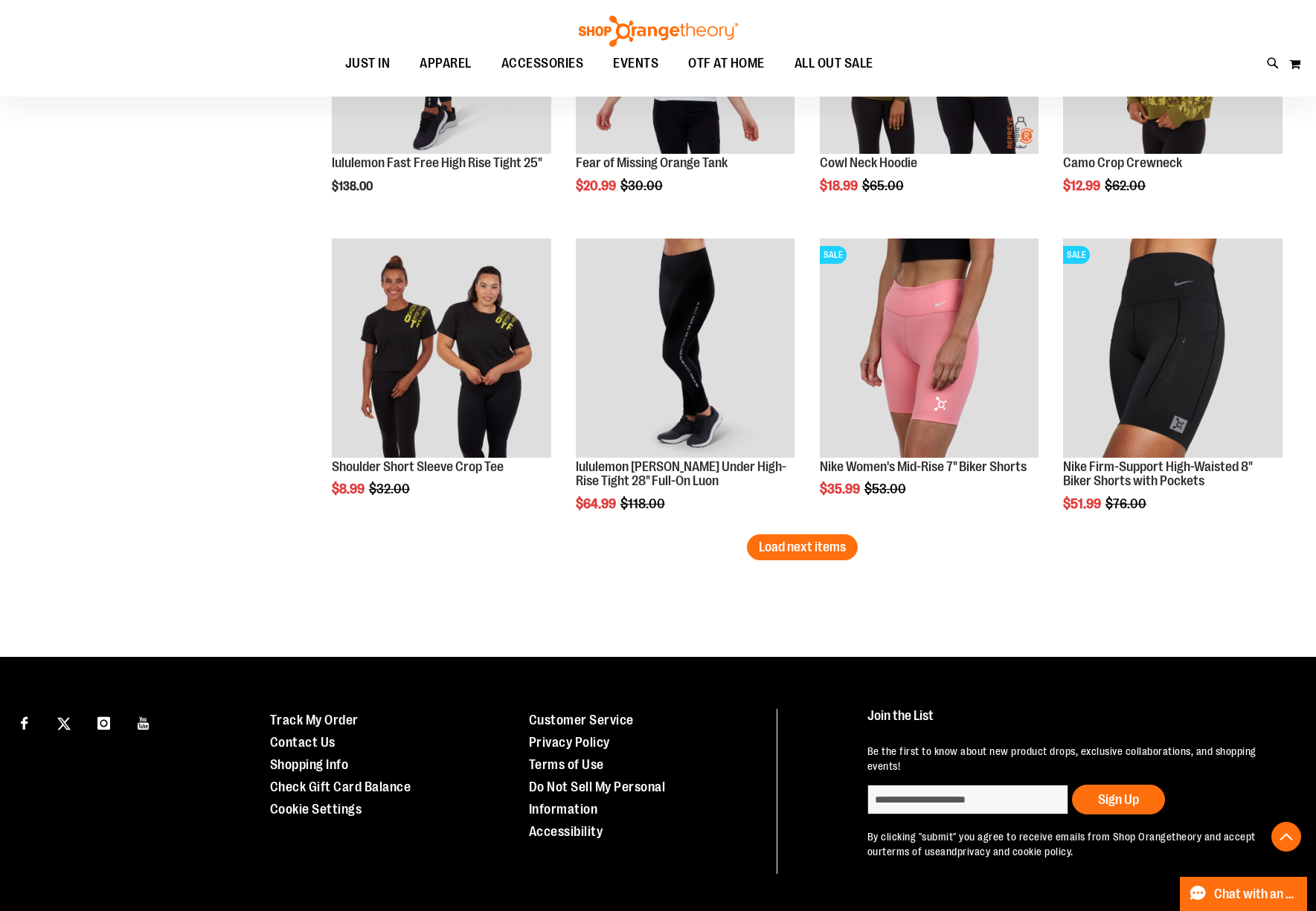
scroll to position [11640, 0]
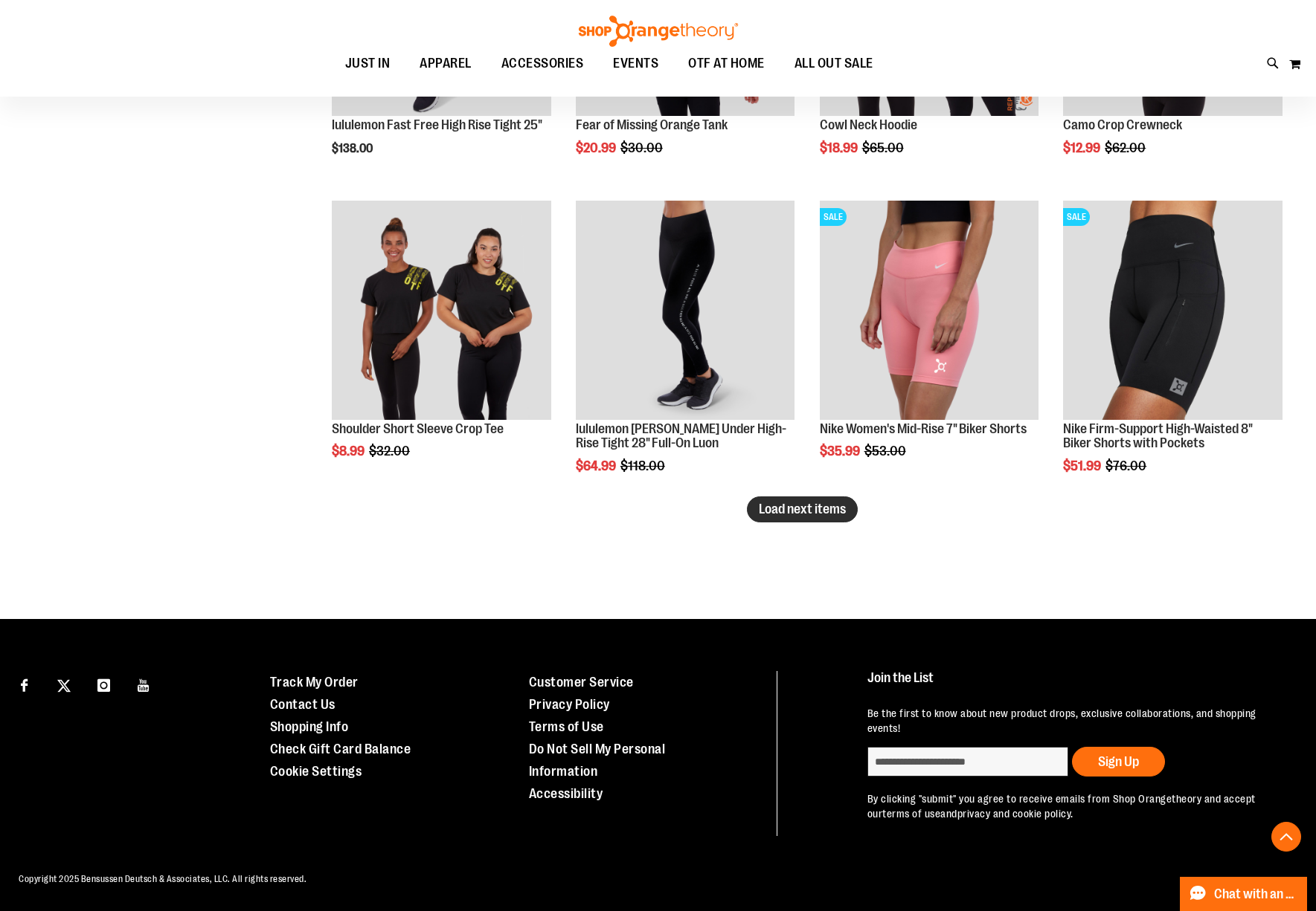
click at [802, 514] on span "Load next items" at bounding box center [802, 509] width 87 height 15
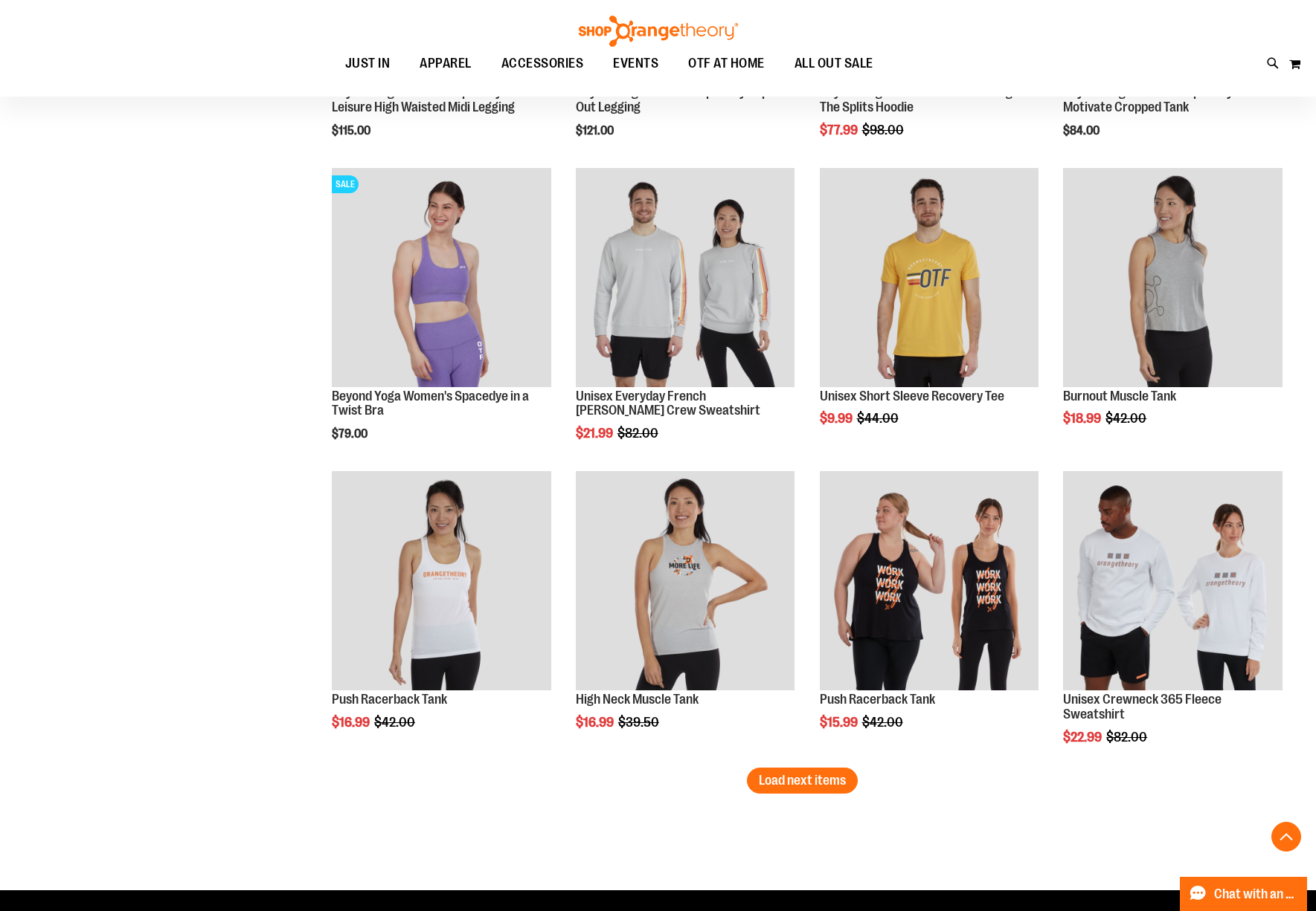
scroll to position [12551, 0]
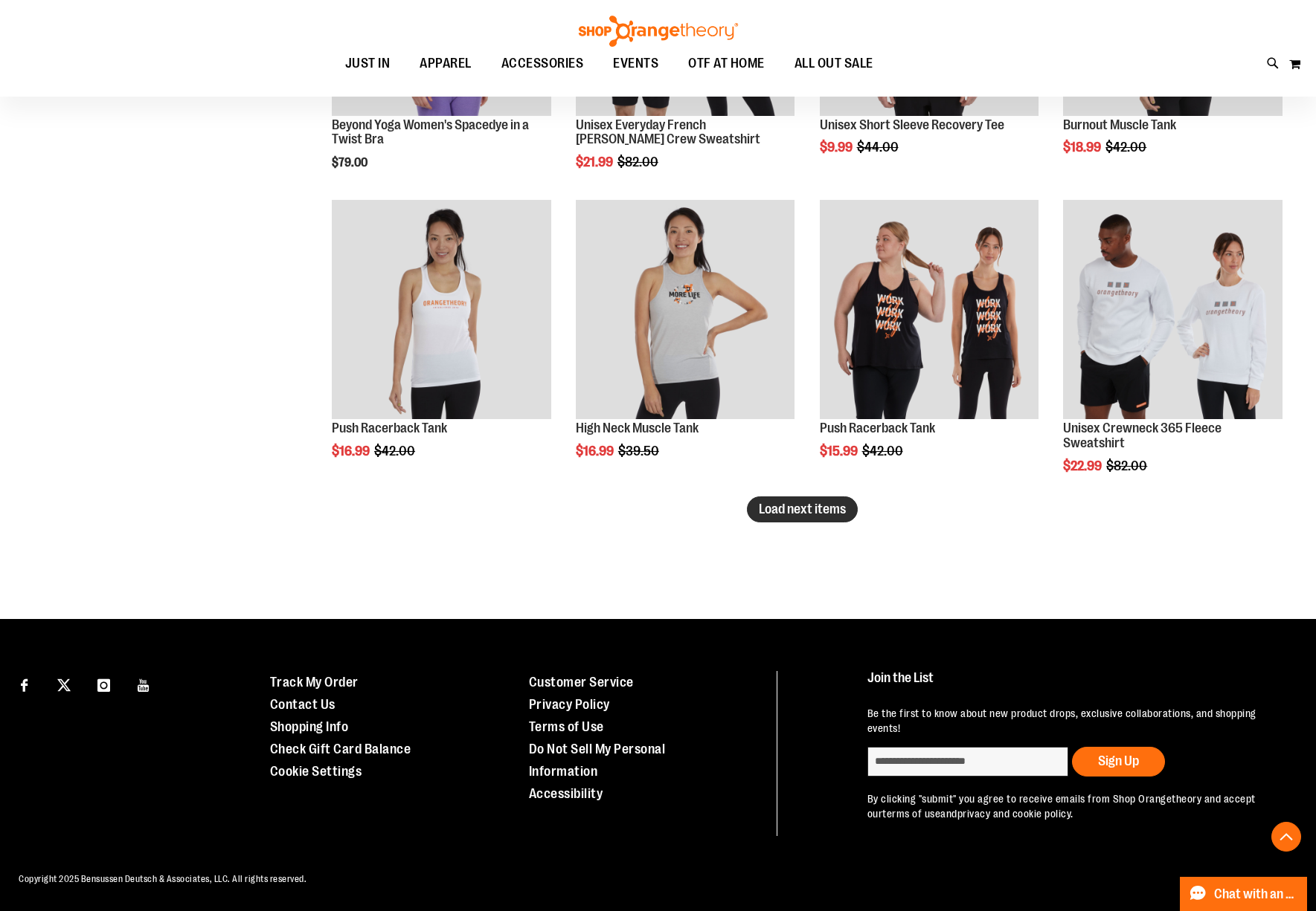
click at [788, 513] on span "Load next items" at bounding box center [802, 509] width 87 height 15
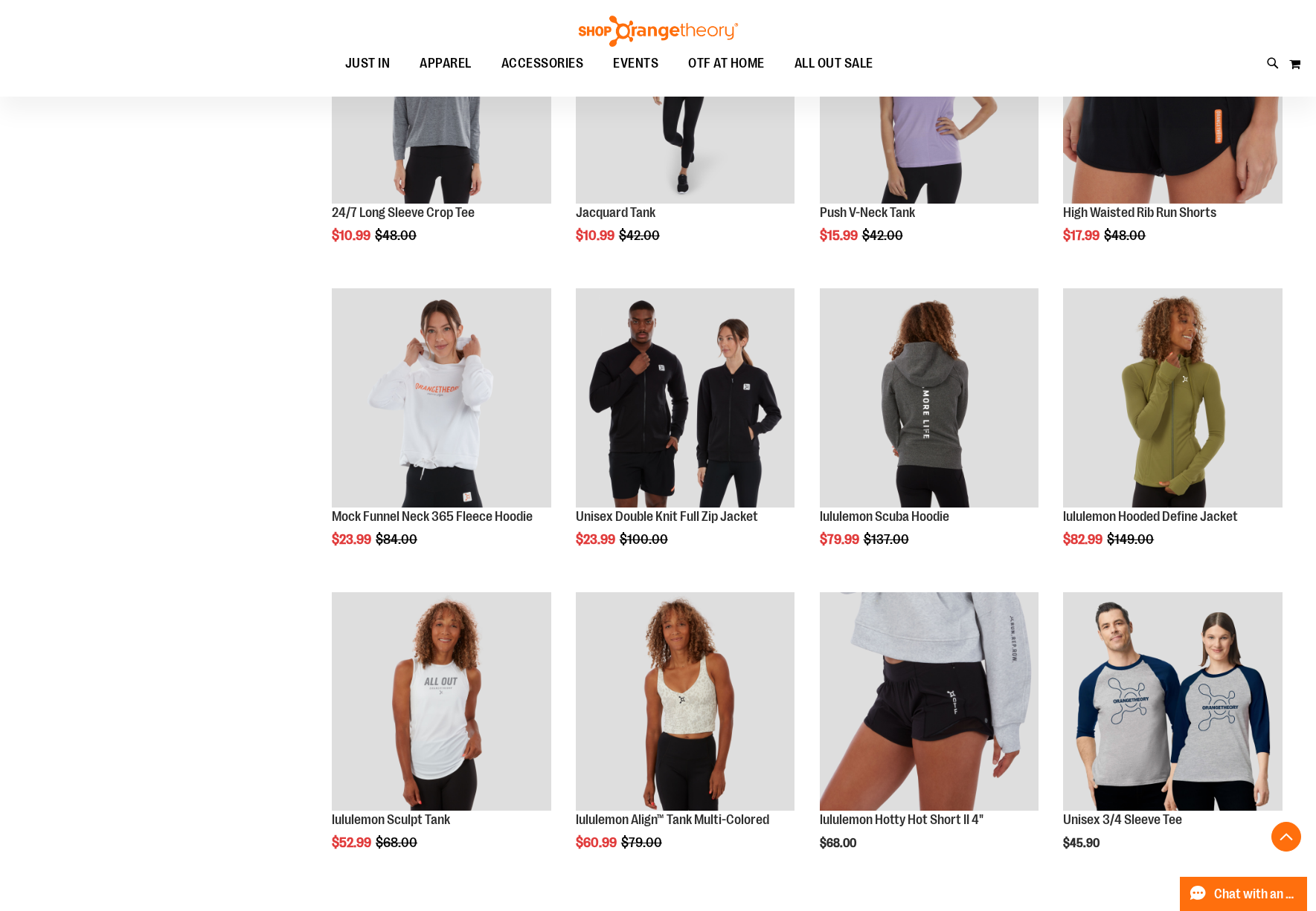
scroll to position [13071, 0]
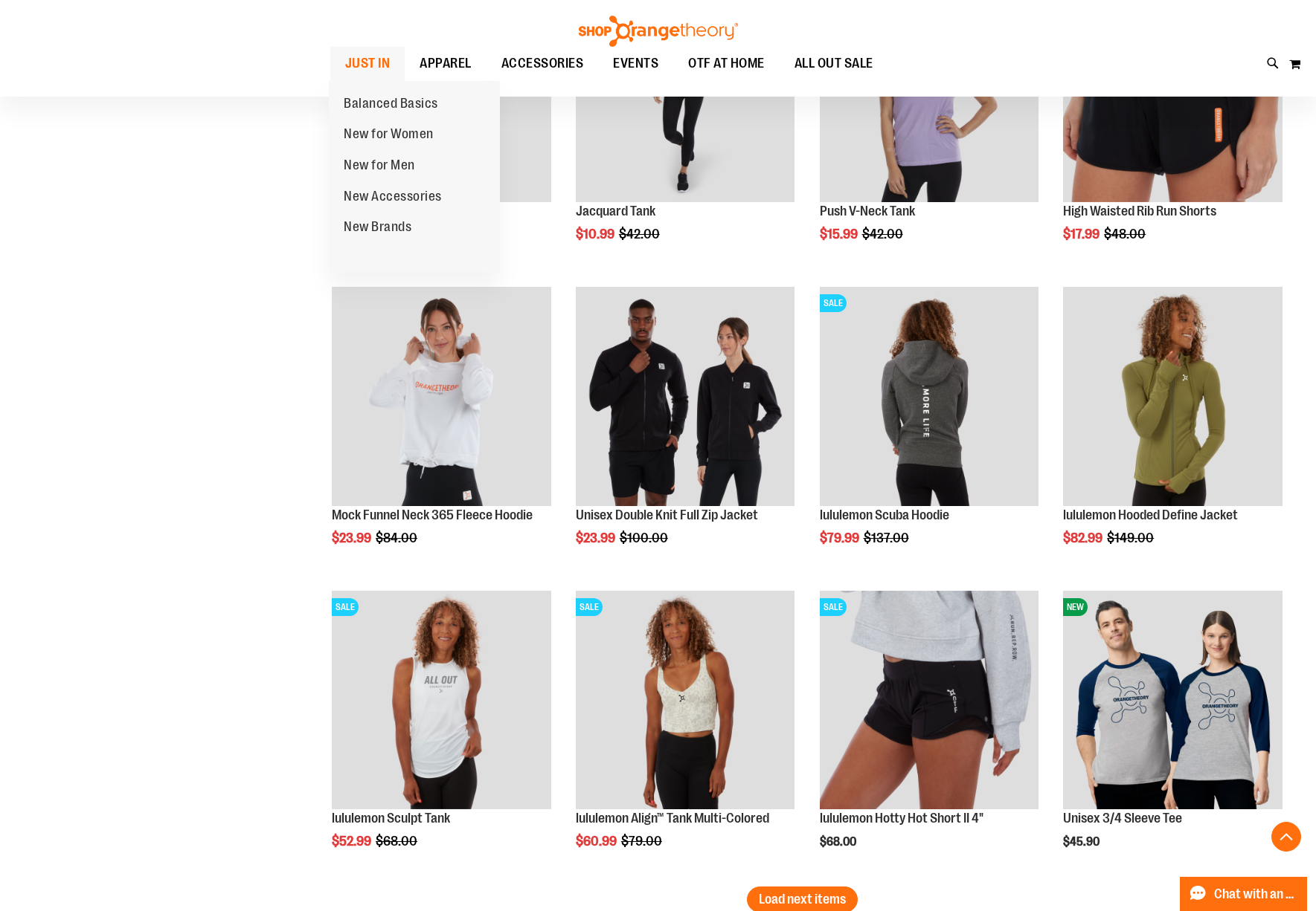
click at [380, 54] on span "JUST IN" at bounding box center [367, 63] width 45 height 33
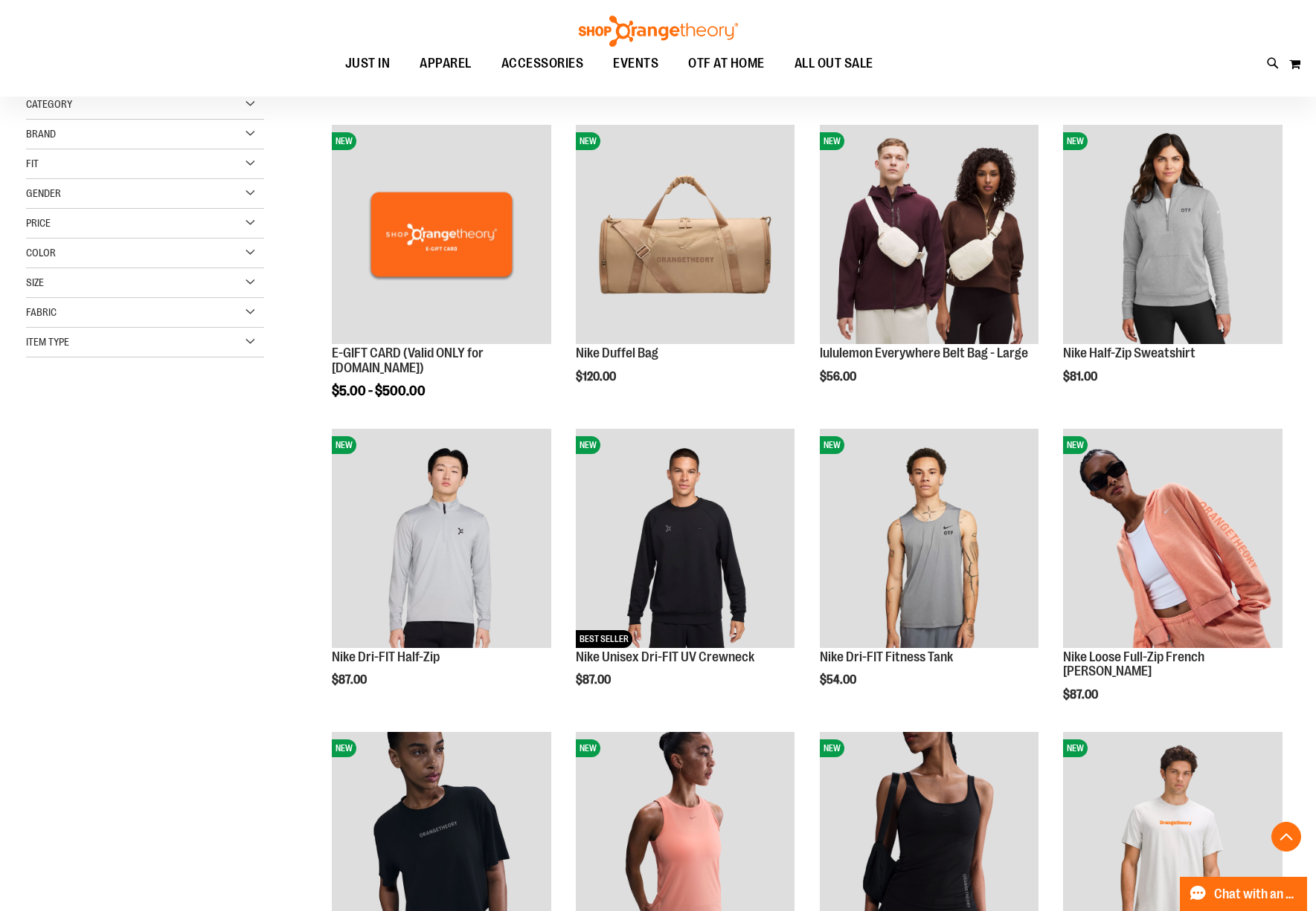
scroll to position [296, 0]
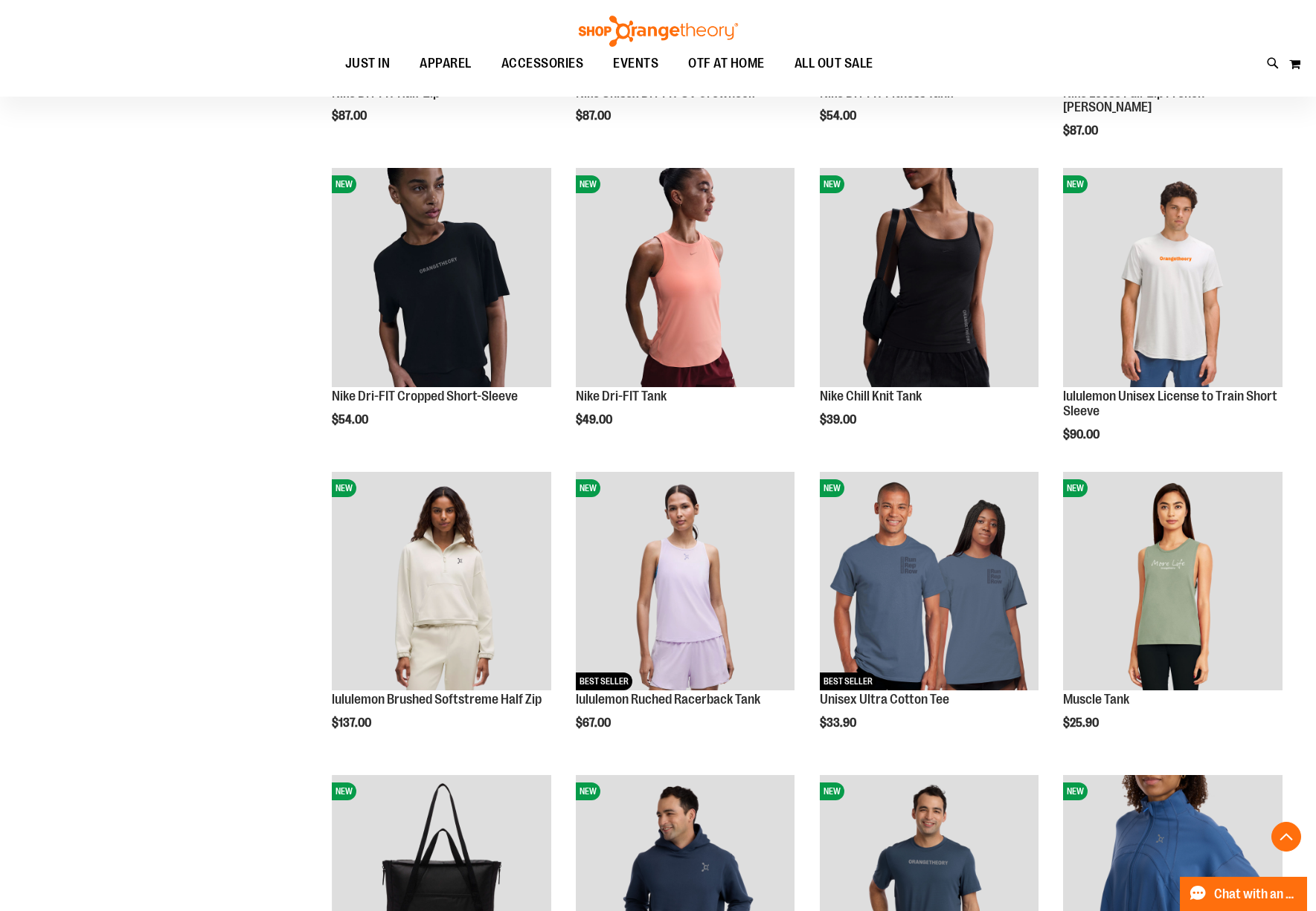
scroll to position [743, 0]
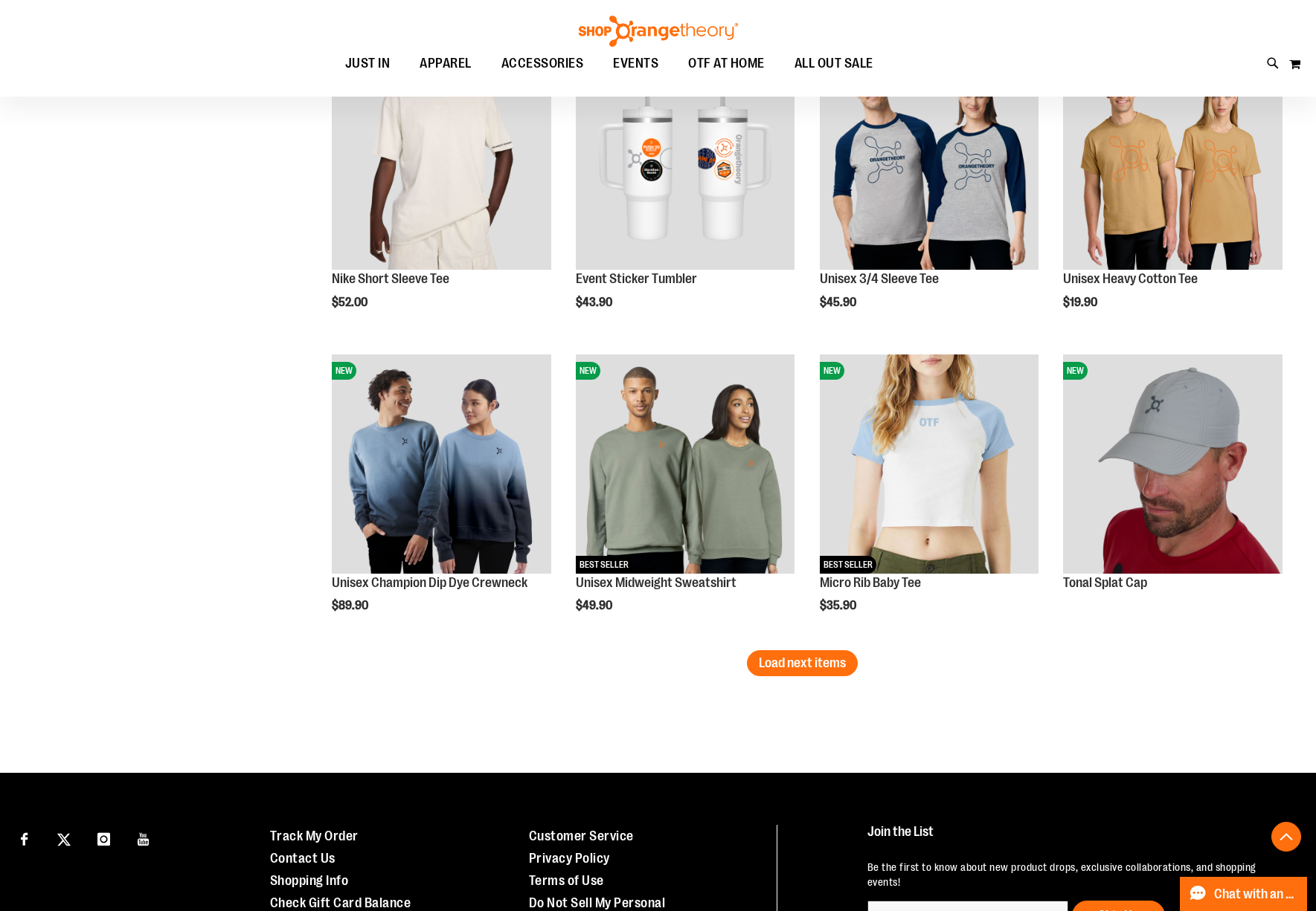
scroll to position [2378, 0]
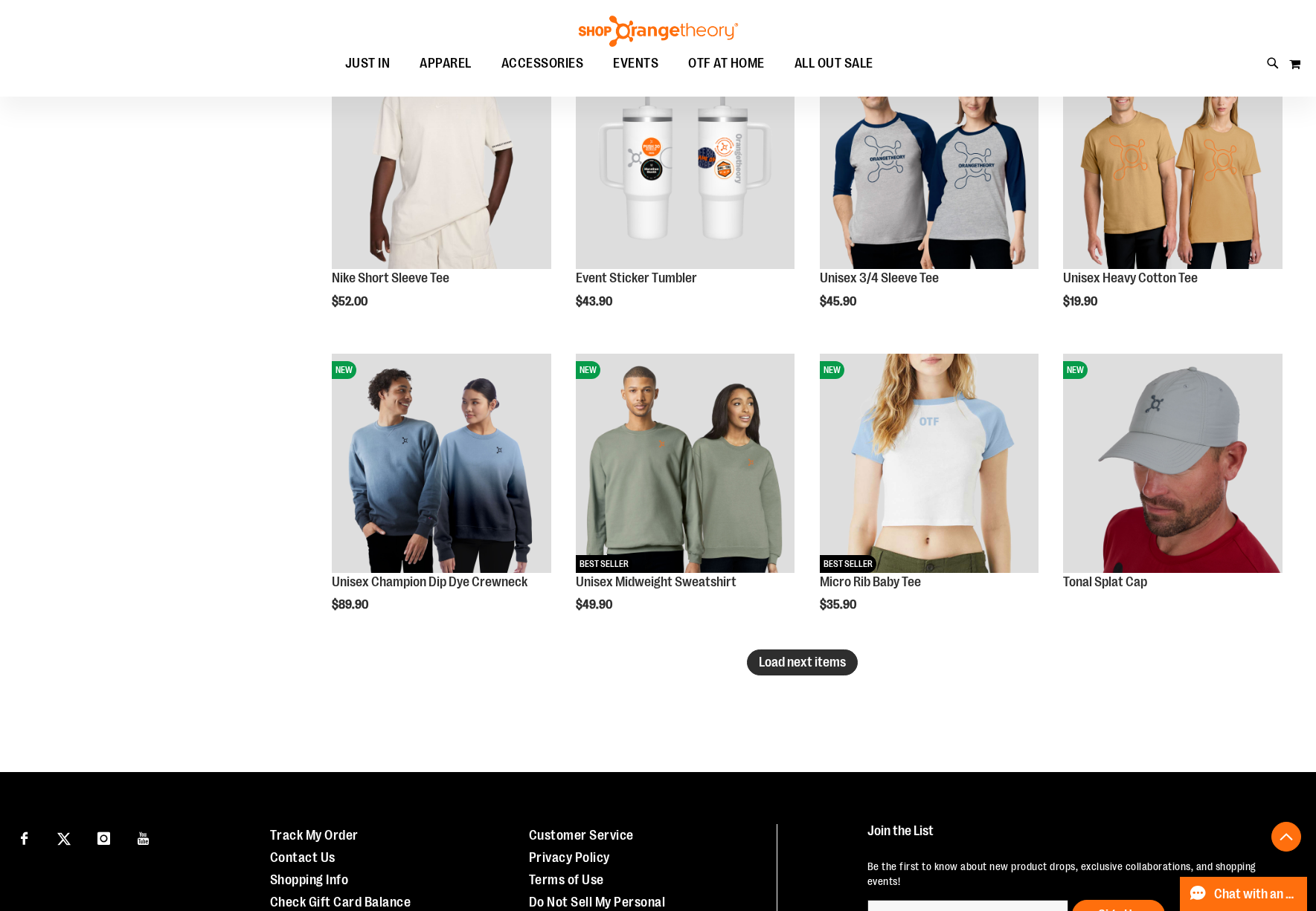
click at [796, 657] on span "Load next items" at bounding box center [802, 662] width 87 height 15
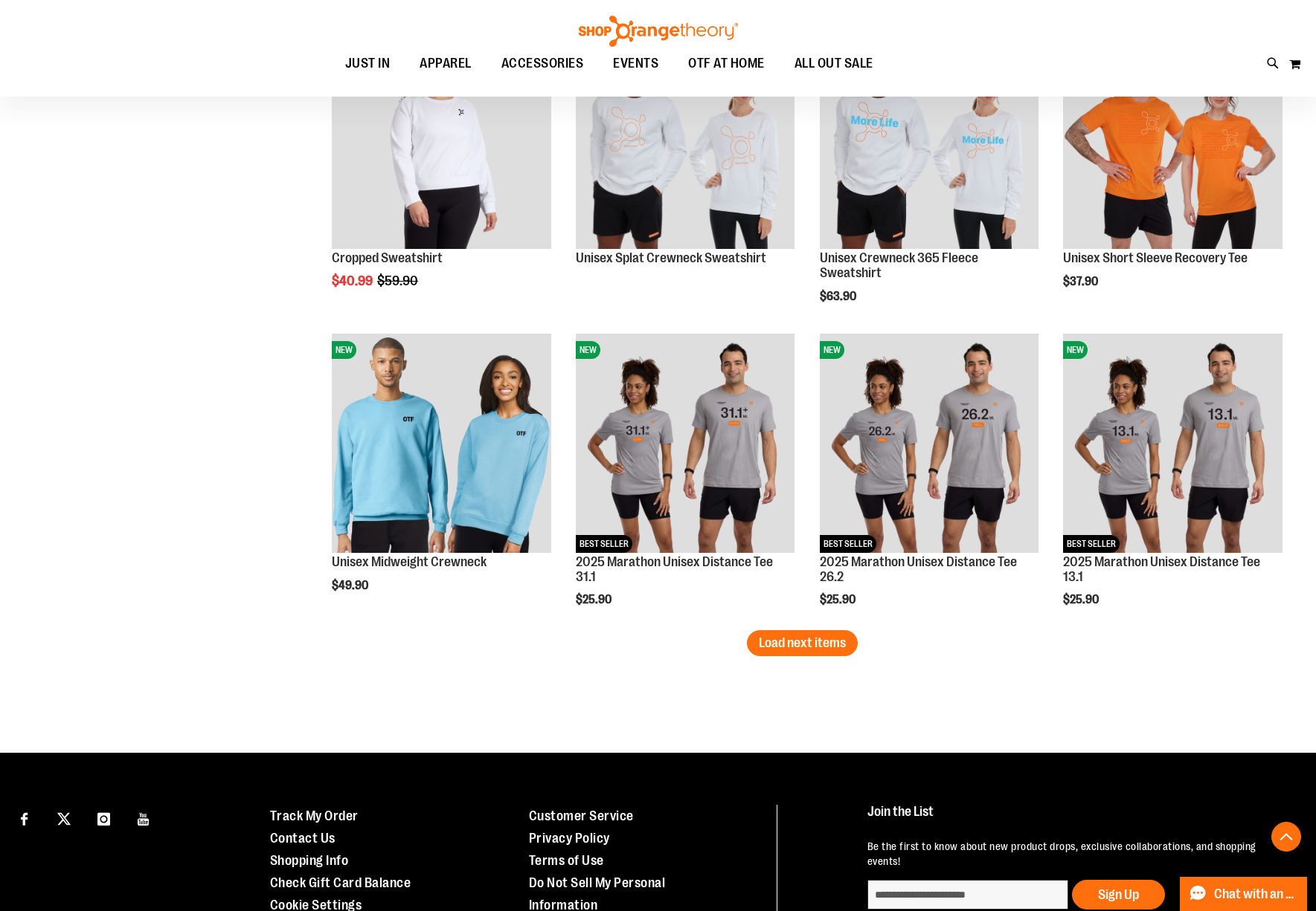
scroll to position [3337, 0]
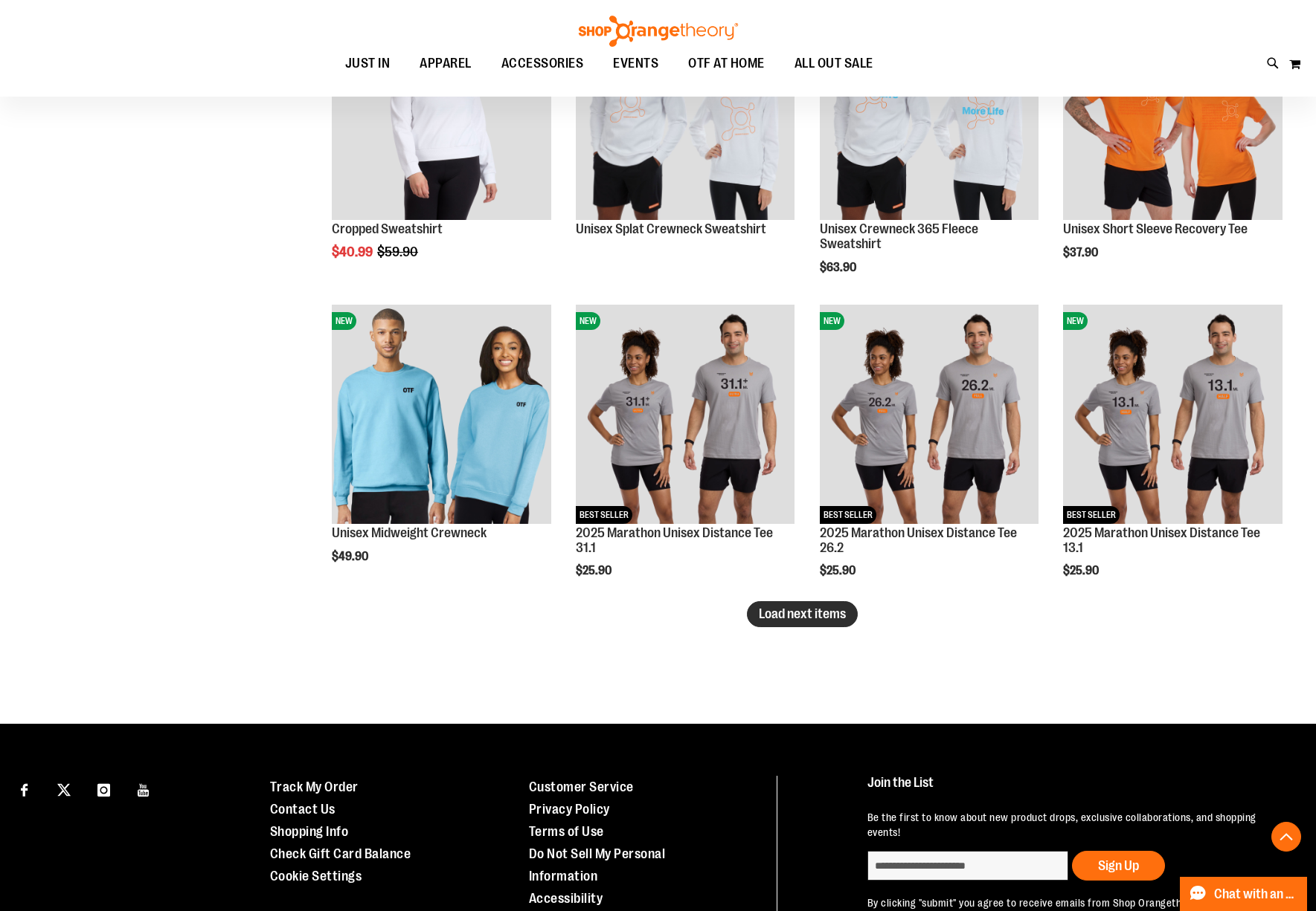
click at [791, 622] on button "Load next items" at bounding box center [802, 615] width 111 height 26
